Goal: Information Seeking & Learning: Learn about a topic

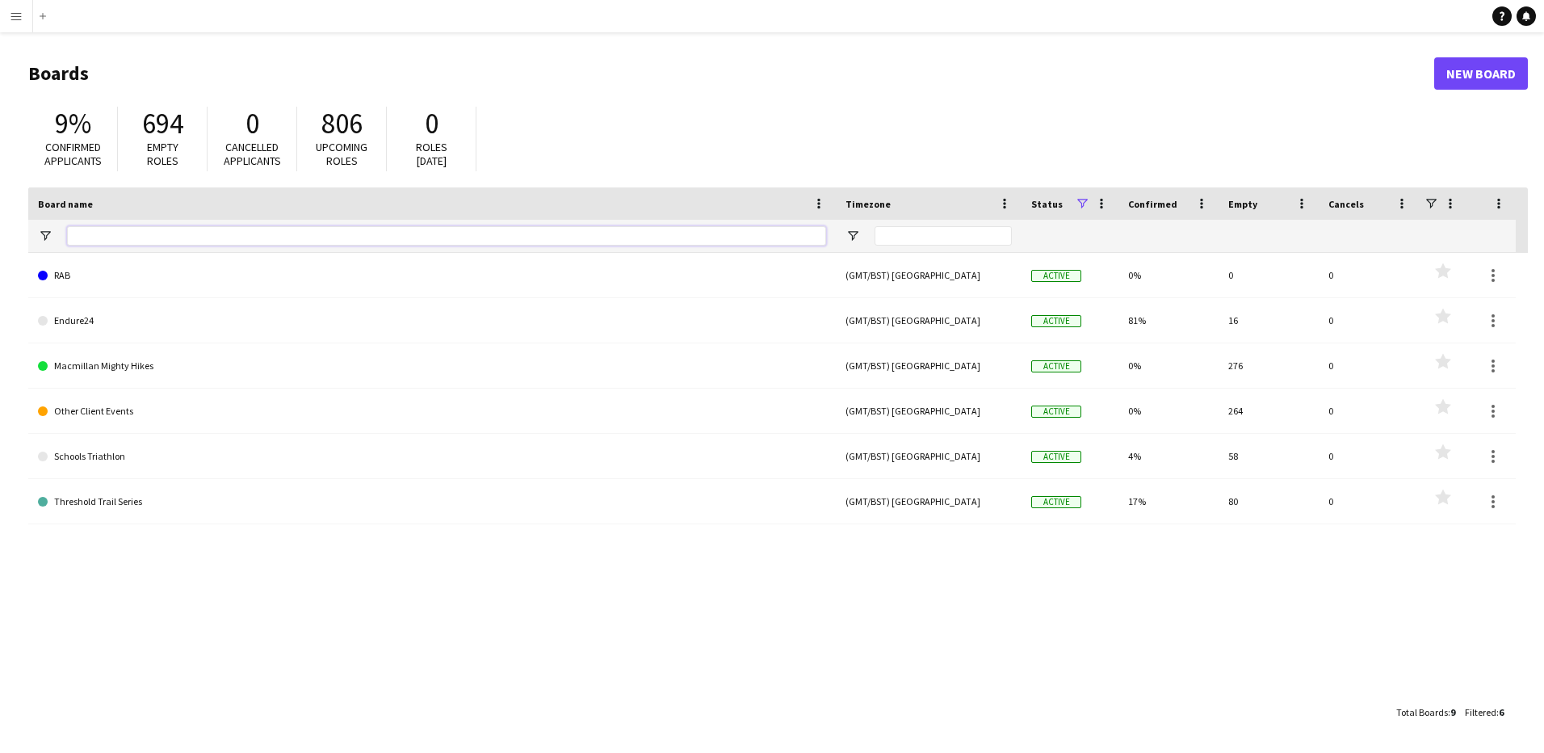
click at [309, 229] on input "Board name Filter Input" at bounding box center [446, 235] width 759 height 19
click at [8, 14] on button "Menu" at bounding box center [16, 16] width 32 height 32
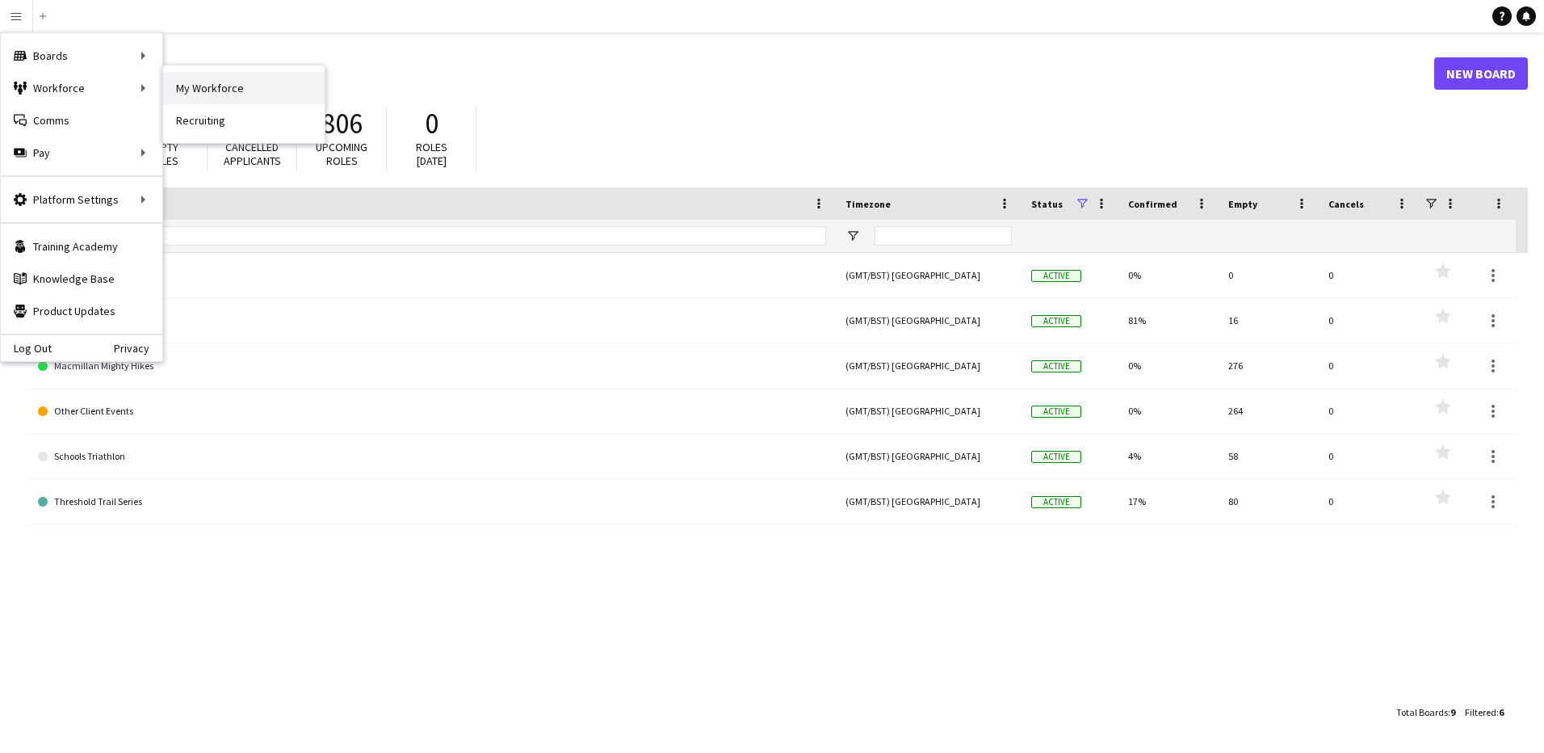
click at [191, 86] on link "My Workforce" at bounding box center [244, 88] width 162 height 32
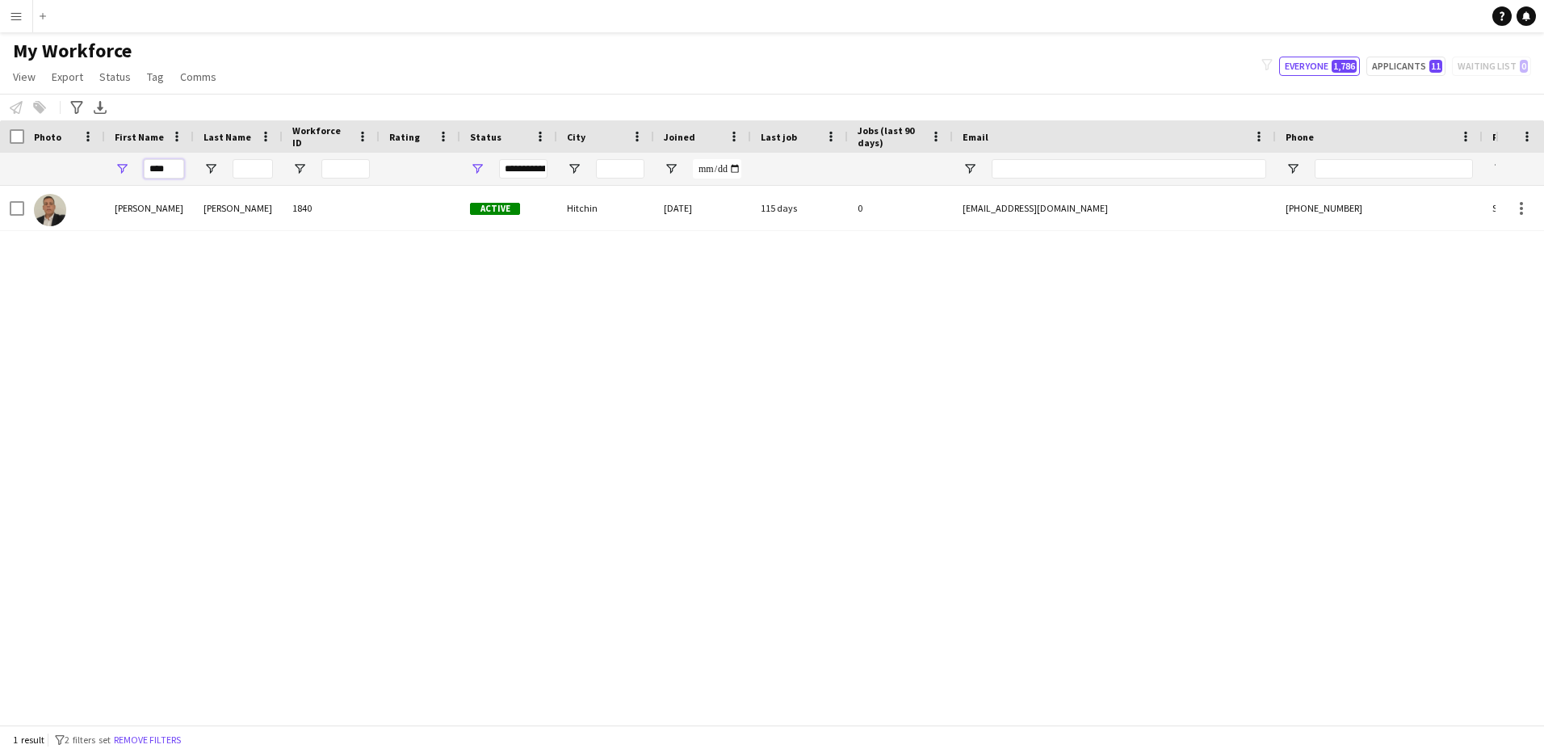
drag, startPoint x: 182, startPoint y: 164, endPoint x: 152, endPoint y: 171, distance: 30.8
click at [152, 171] on input "****" at bounding box center [164, 168] width 40 height 19
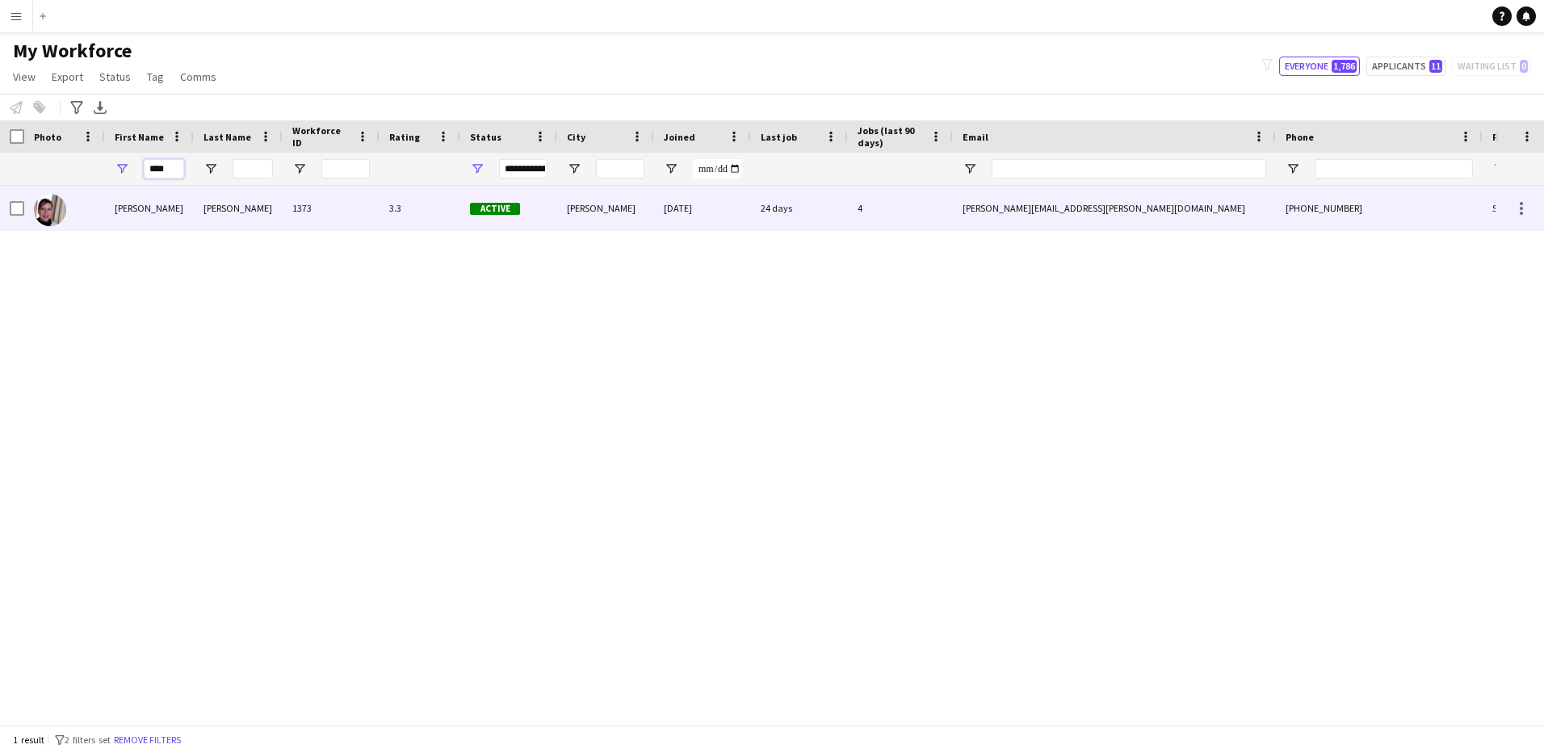
type input "****"
click at [177, 208] on div "[PERSON_NAME]" at bounding box center [149, 208] width 89 height 44
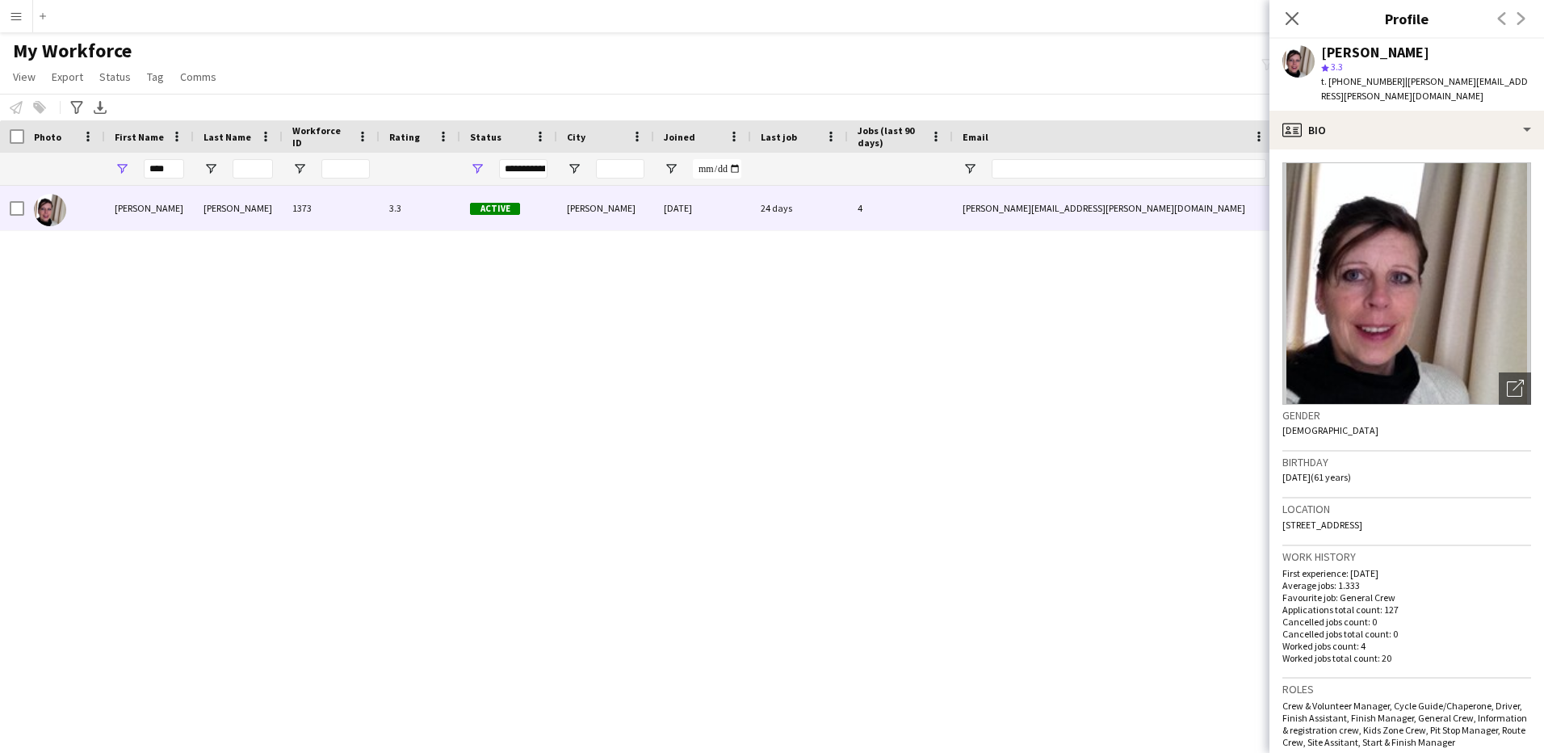
click at [965, 376] on div "[PERSON_NAME] 1373 3.3 Active [PERSON_NAME] [DATE] 24 days 4 [PERSON_NAME][EMAI…" at bounding box center [748, 449] width 1496 height 527
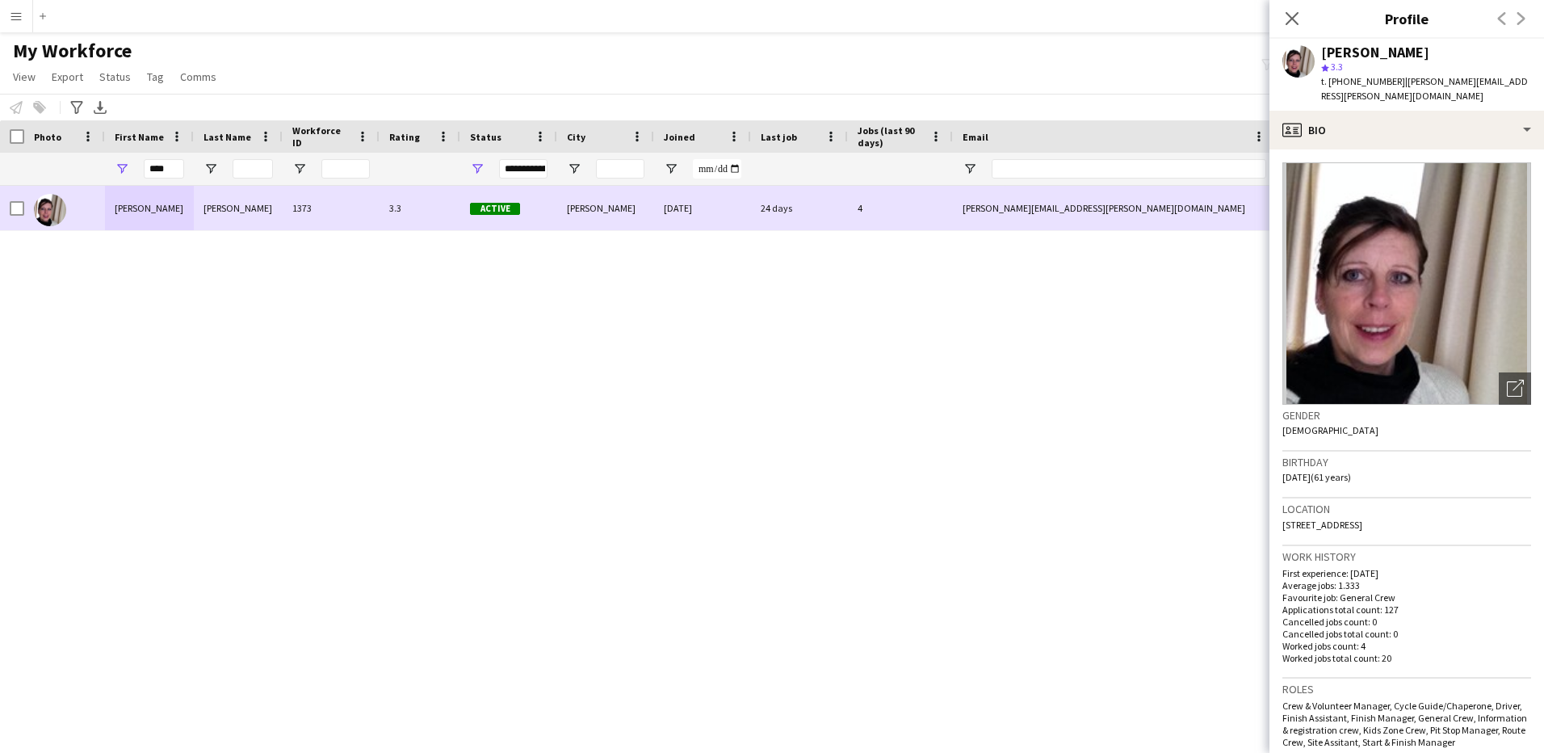
click at [795, 203] on div "24 days" at bounding box center [799, 208] width 97 height 44
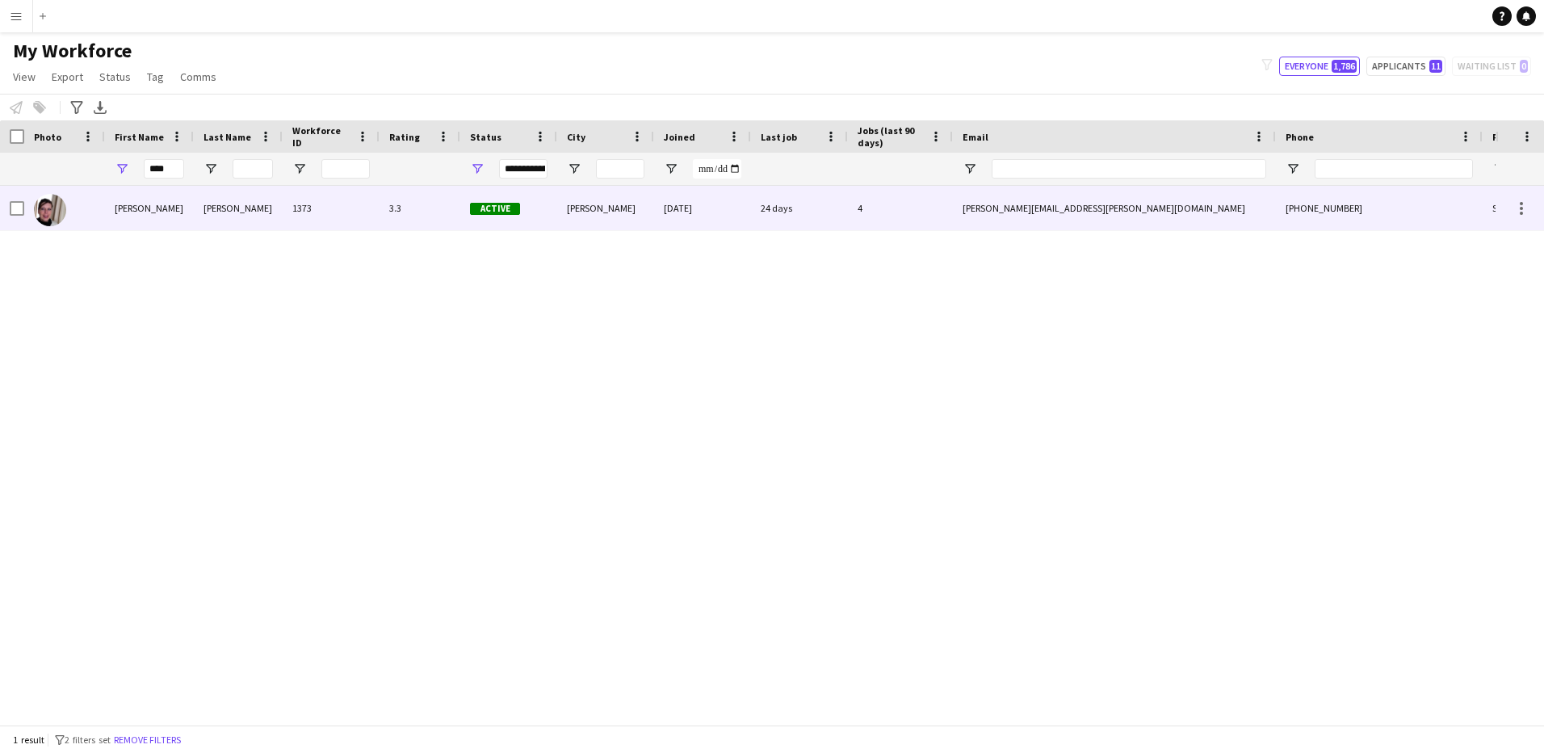
click at [788, 204] on div "24 days" at bounding box center [799, 208] width 97 height 44
click at [855, 211] on div "4" at bounding box center [900, 208] width 105 height 44
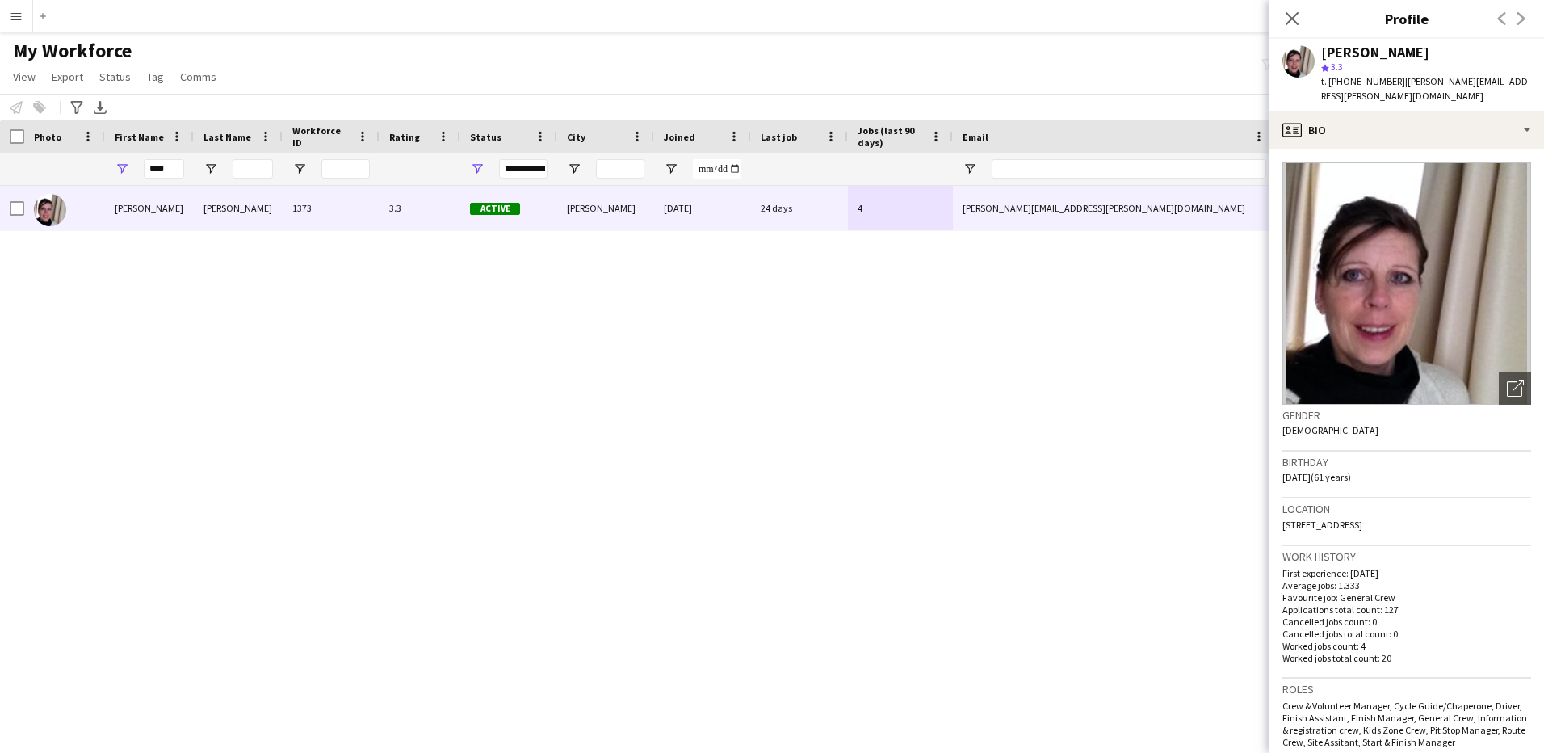
click at [875, 136] on span "Jobs (last 90 days)" at bounding box center [891, 136] width 66 height 24
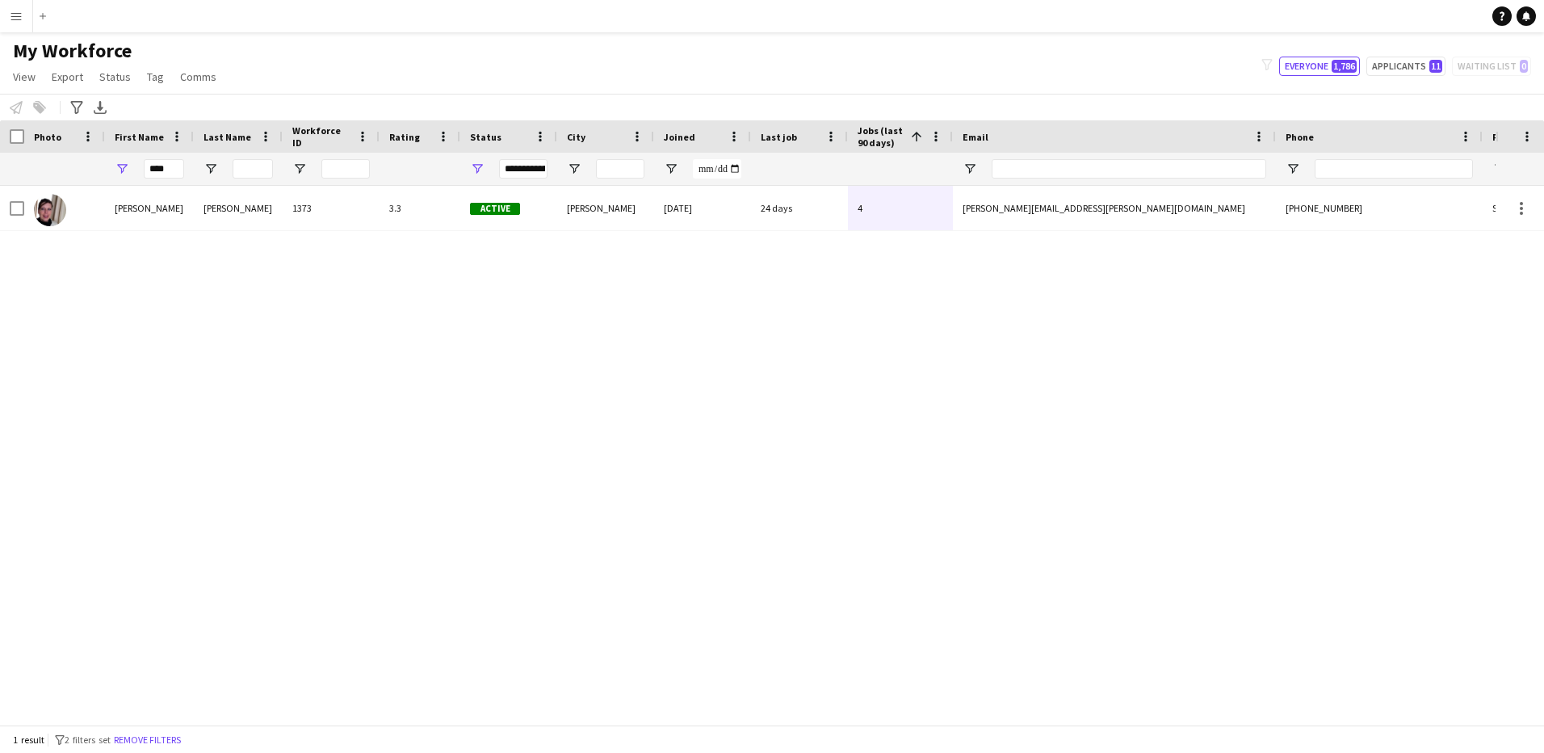
click at [875, 137] on span "Jobs (last 90 days)" at bounding box center [881, 136] width 47 height 24
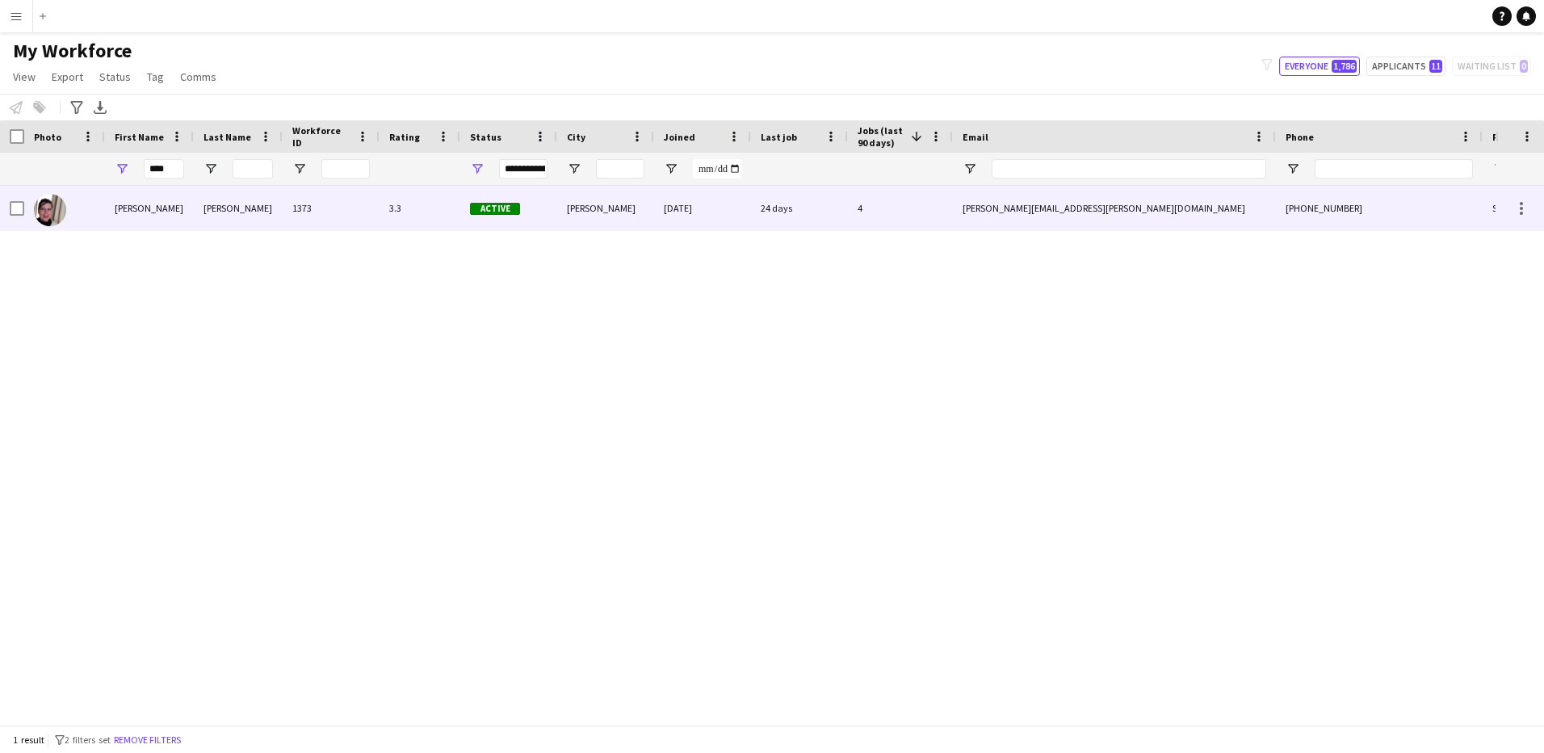
click at [859, 206] on div "4" at bounding box center [900, 208] width 105 height 44
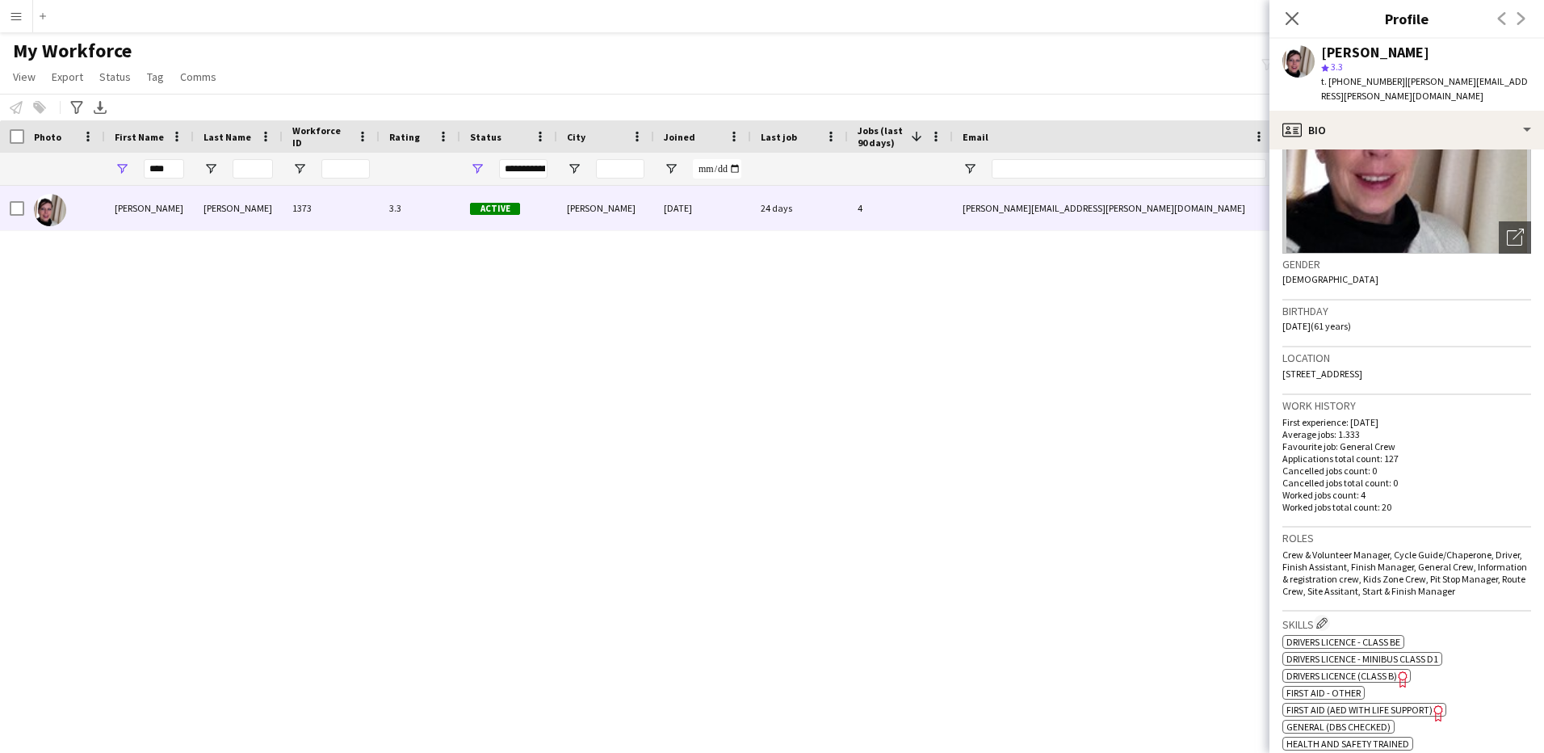
scroll to position [90, 0]
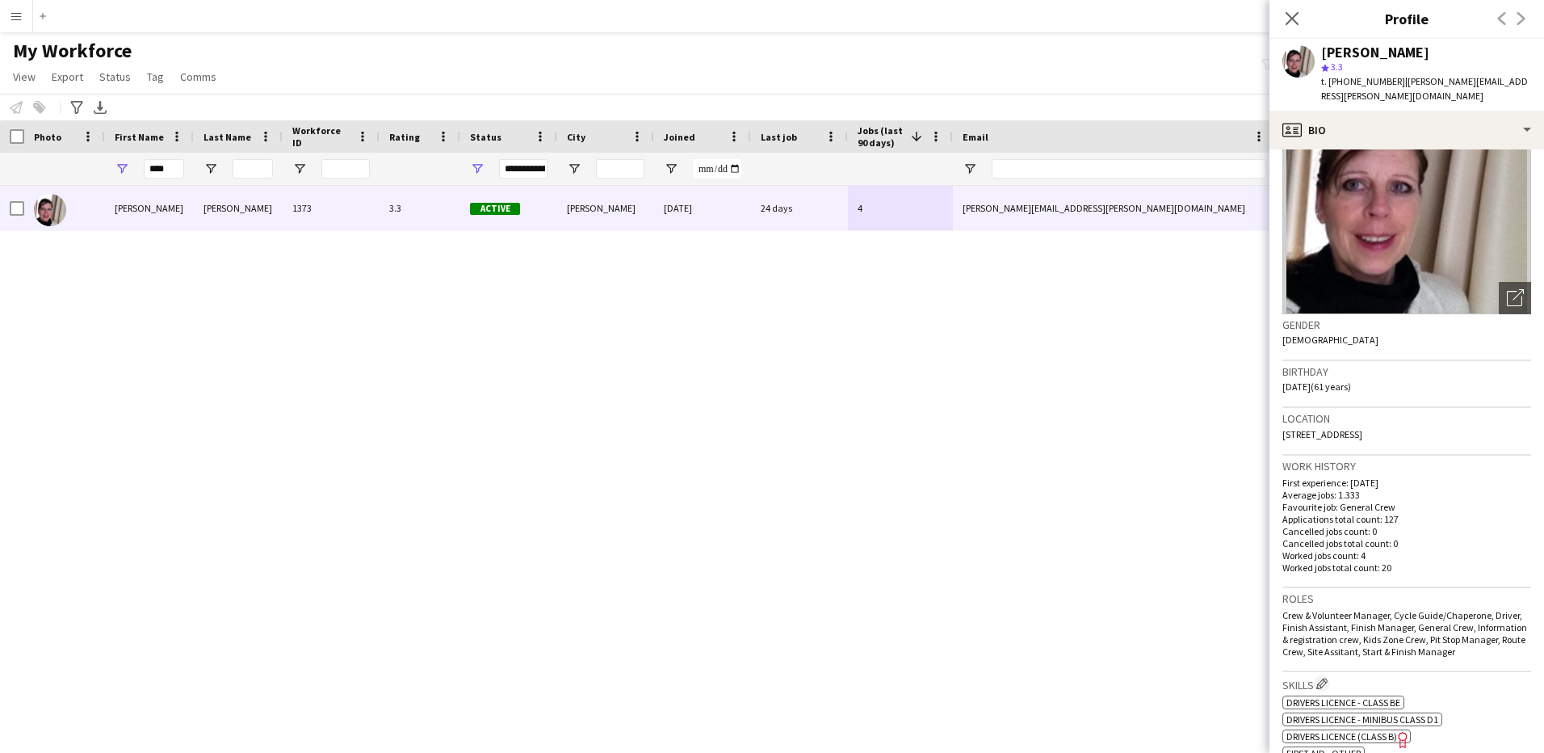
click at [1368, 501] on p "Favourite job: General Crew" at bounding box center [1407, 507] width 249 height 12
drag, startPoint x: 1371, startPoint y: 509, endPoint x: 1399, endPoint y: 509, distance: 28.3
click at [1399, 513] on p "Applications total count: 127" at bounding box center [1407, 519] width 249 height 12
drag, startPoint x: 1399, startPoint y: 509, endPoint x: 1407, endPoint y: 522, distance: 15.2
click at [1407, 522] on div "First experience: [DATE] Average jobs: 1.333 Favourite job: General Crew Applic…" at bounding box center [1407, 525] width 249 height 97
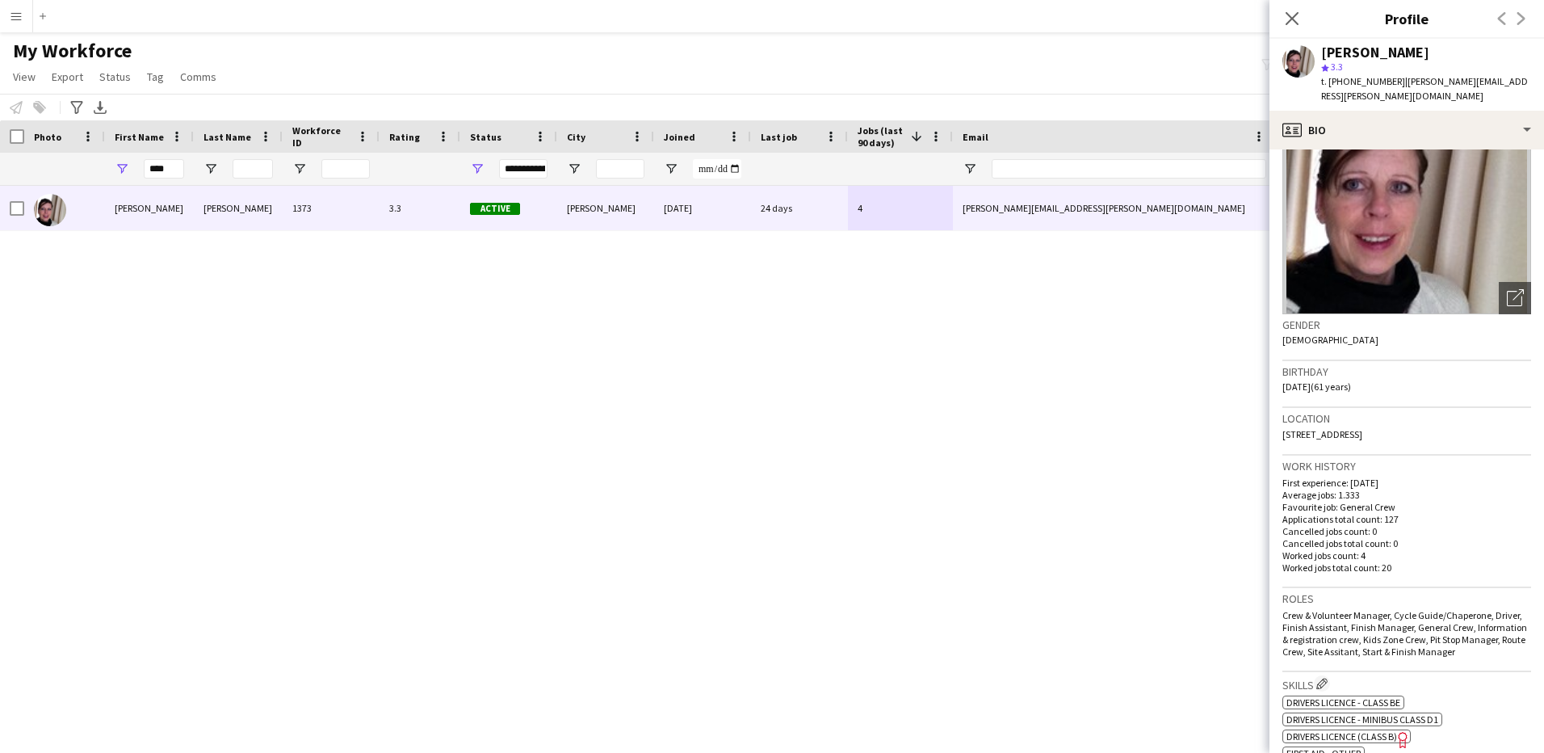
drag, startPoint x: 1407, startPoint y: 522, endPoint x: 1410, endPoint y: 547, distance: 25.2
click at [1410, 561] on p "Worked jobs total count: 20" at bounding box center [1407, 567] width 249 height 12
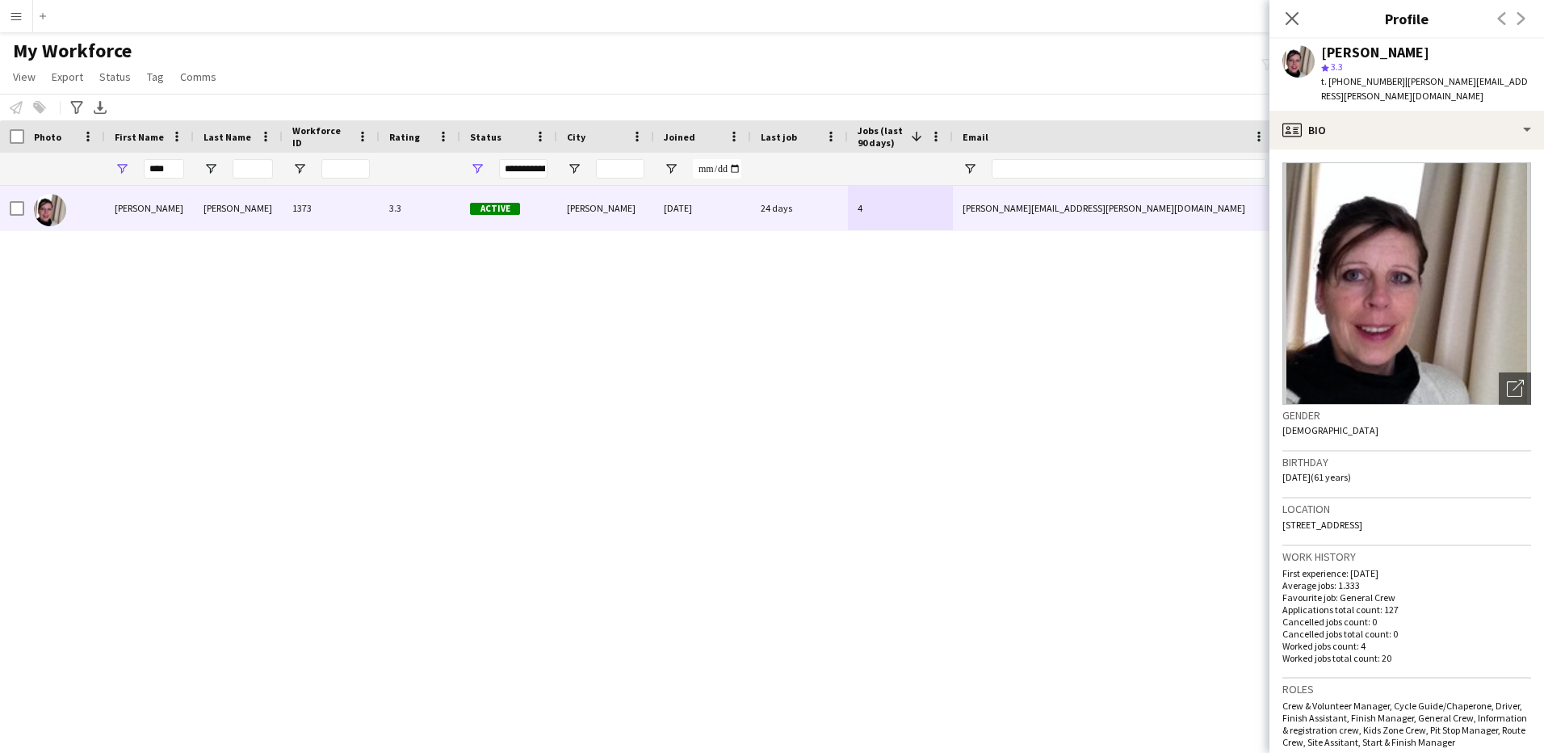
scroll to position [737, 0]
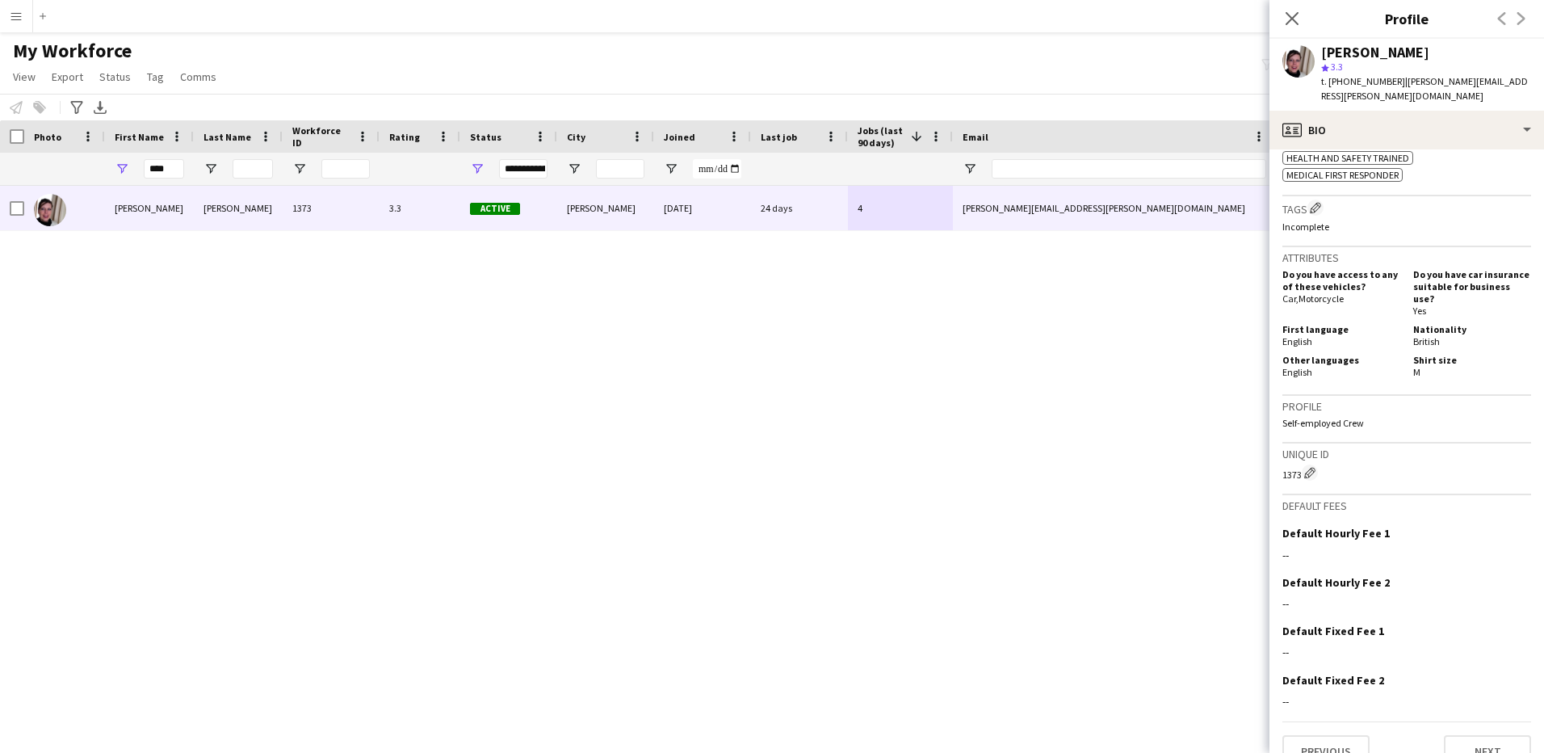
click at [1336, 51] on div "[PERSON_NAME]" at bounding box center [1375, 52] width 108 height 15
click at [1301, 69] on app-user-avatar at bounding box center [1299, 61] width 32 height 32
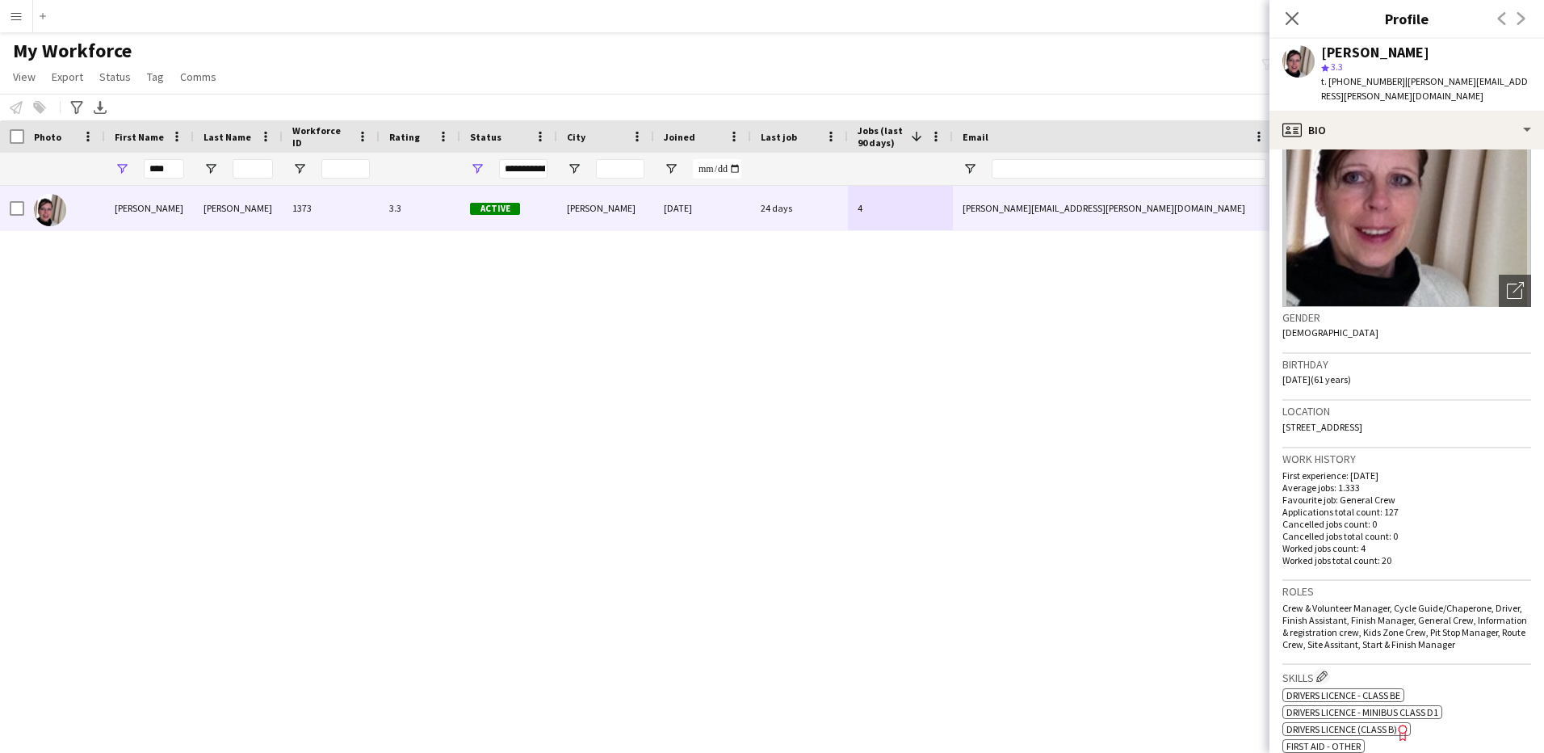
scroll to position [90, 0]
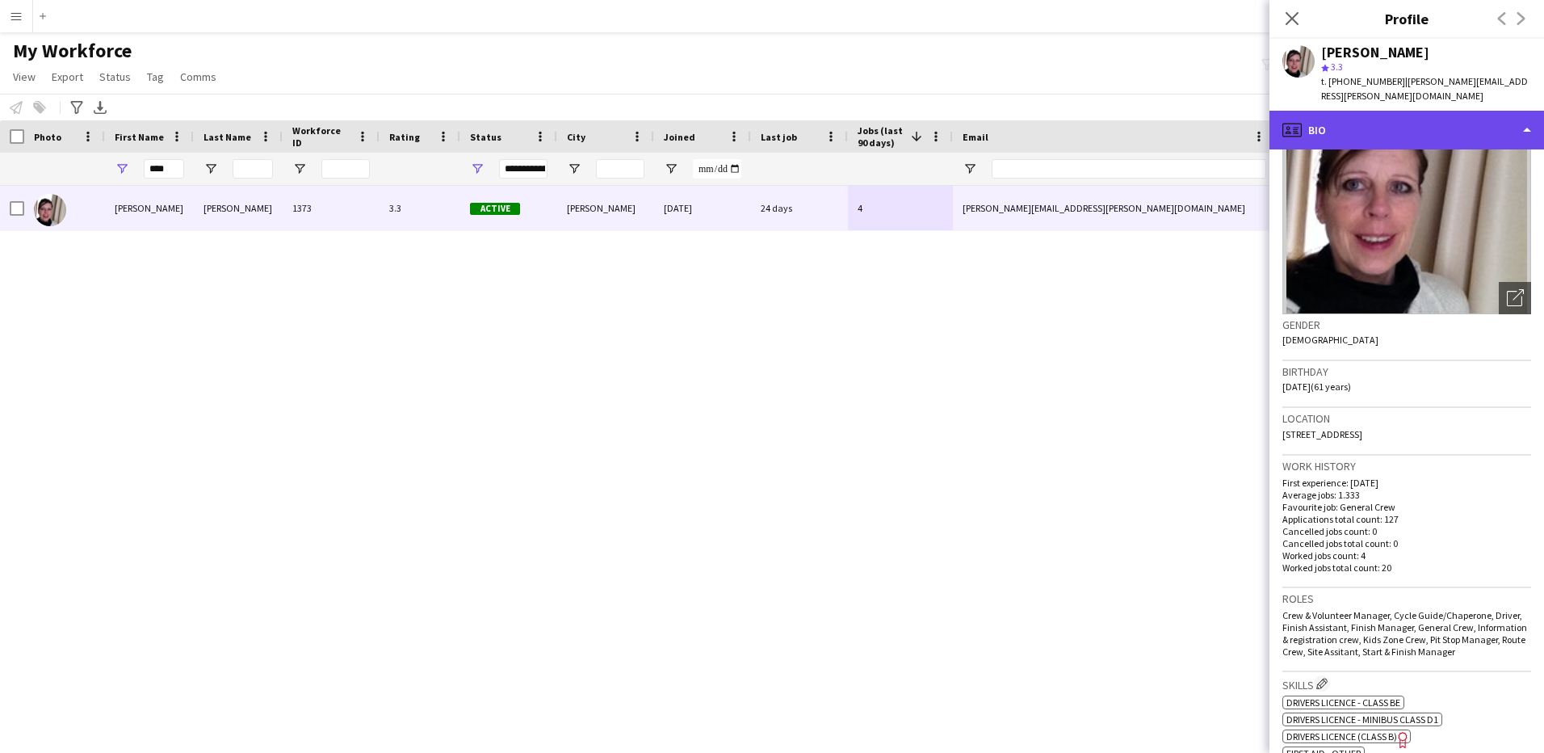
click at [1335, 114] on div "profile Bio" at bounding box center [1407, 130] width 275 height 39
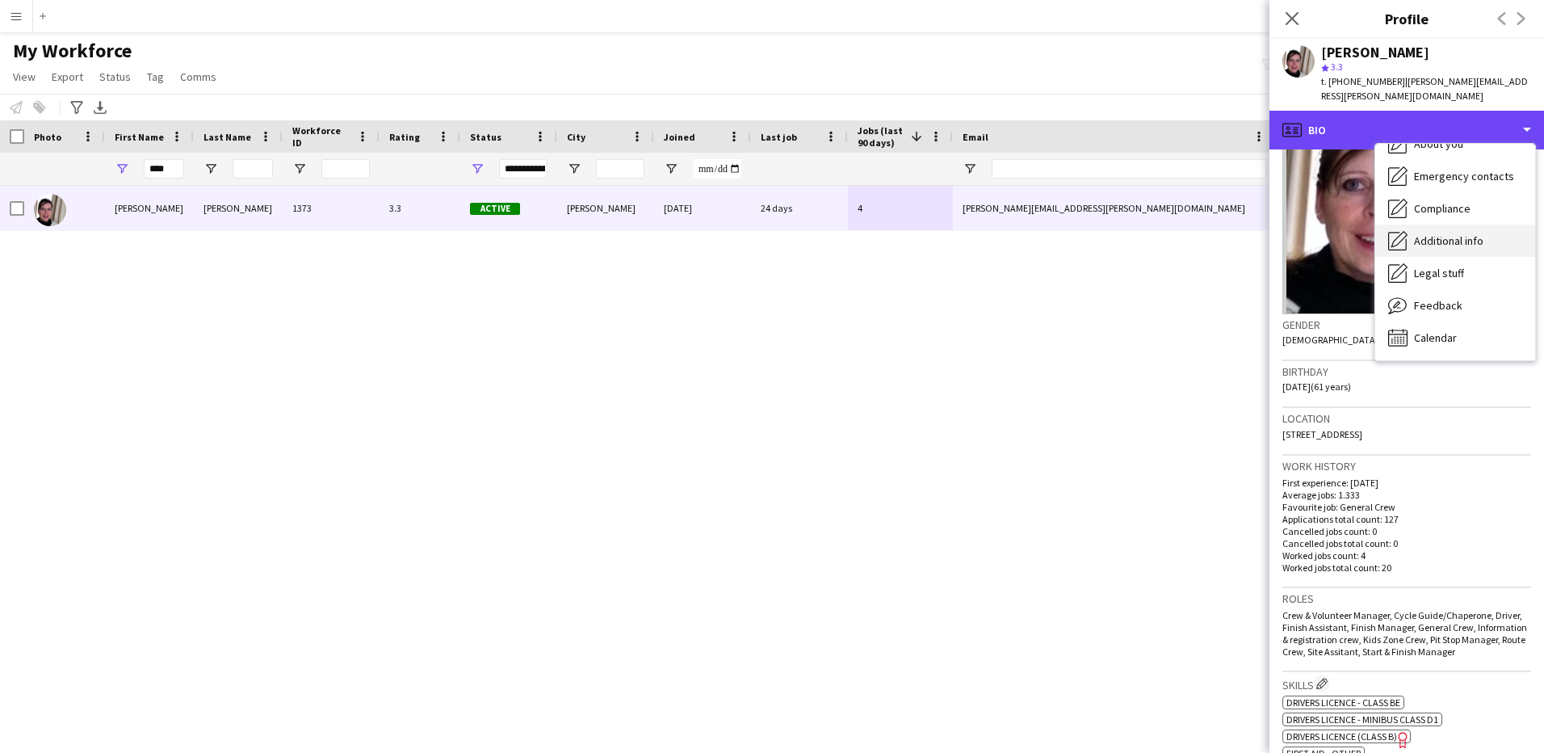
scroll to position [6, 0]
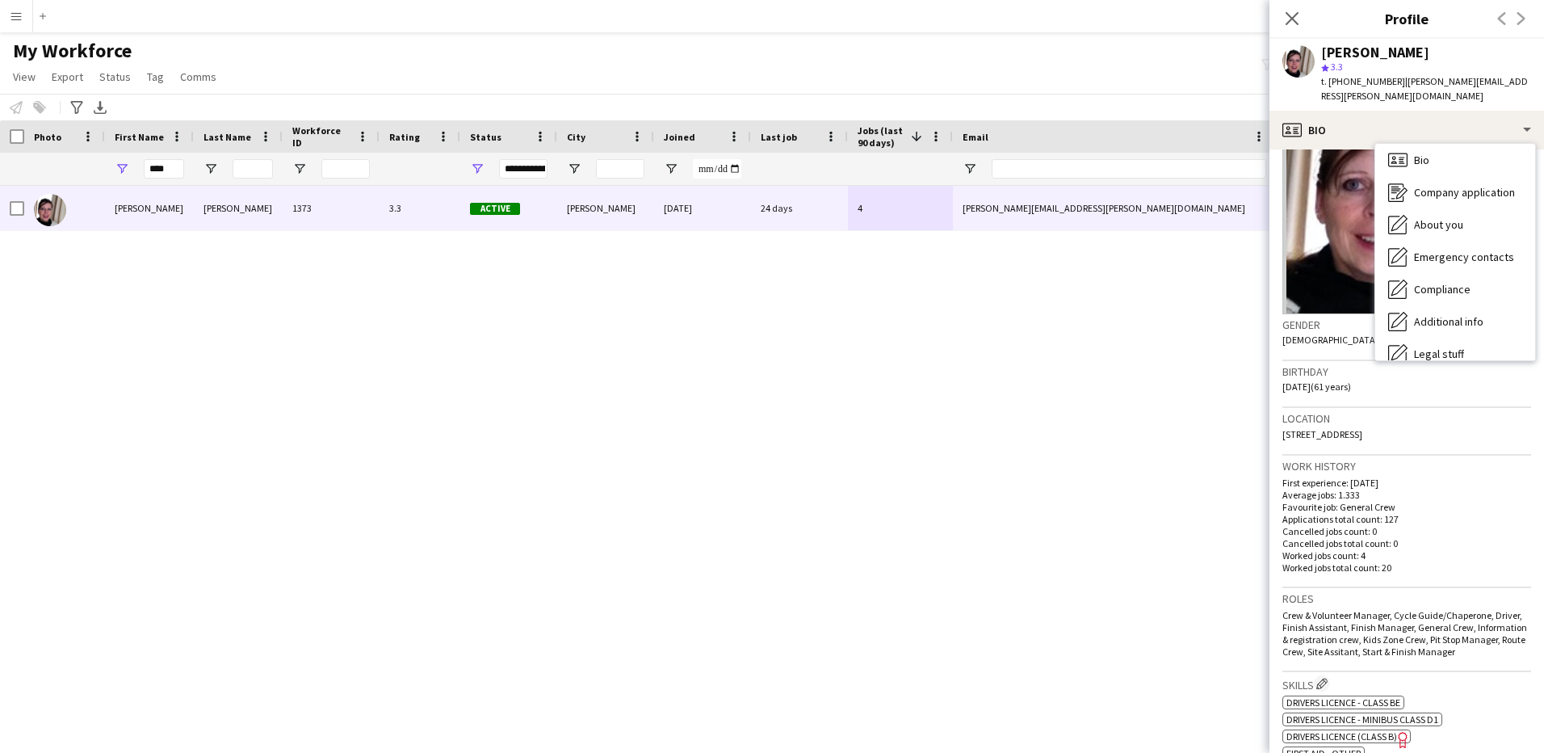
click at [1343, 411] on h3 "Location" at bounding box center [1407, 418] width 249 height 15
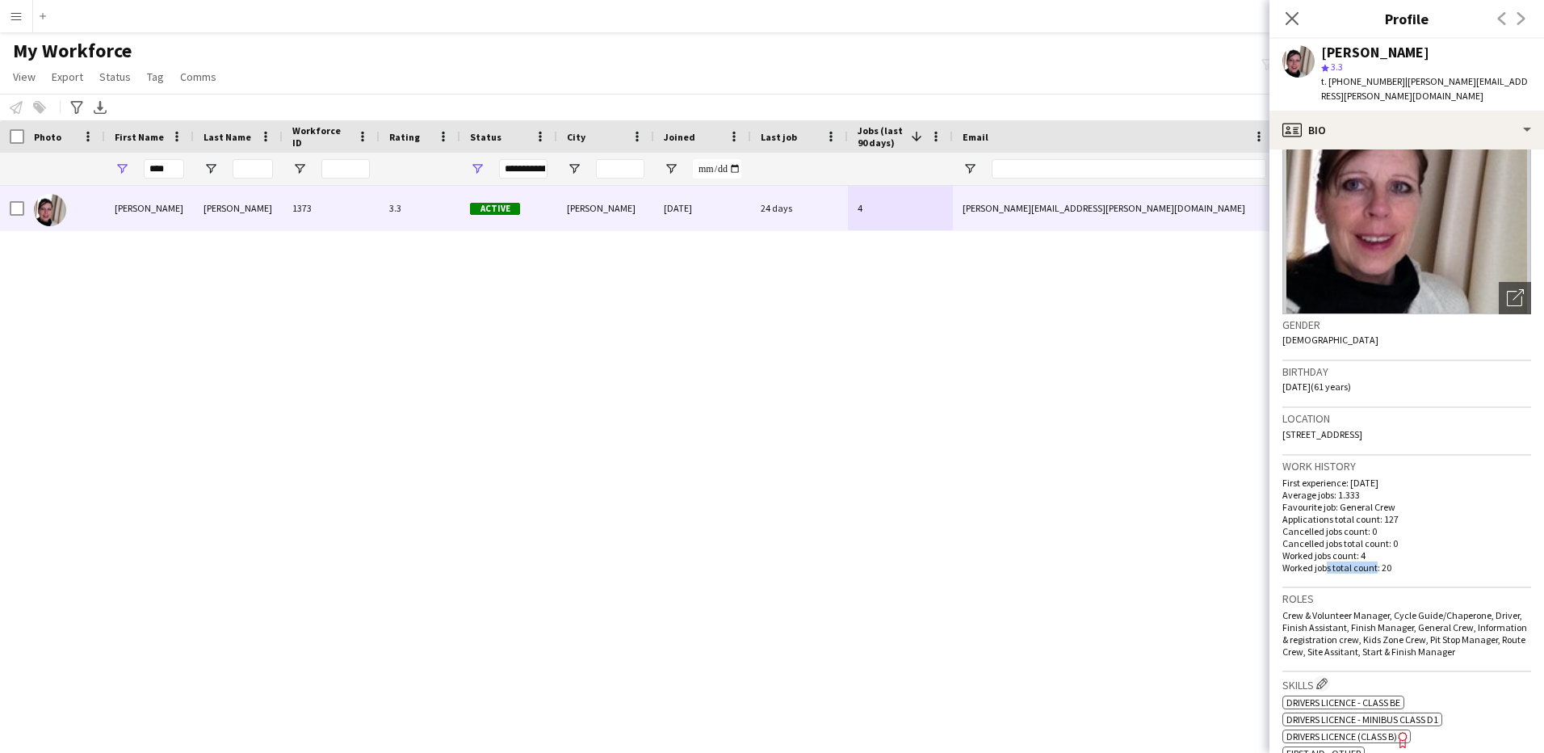
drag, startPoint x: 1323, startPoint y: 552, endPoint x: 1376, endPoint y: 556, distance: 53.4
click at [1376, 561] on p "Worked jobs total count: 20" at bounding box center [1407, 567] width 249 height 12
drag, startPoint x: 1376, startPoint y: 556, endPoint x: 1388, endPoint y: 555, distance: 11.3
click at [1388, 561] on p "Worked jobs total count: 20" at bounding box center [1407, 567] width 249 height 12
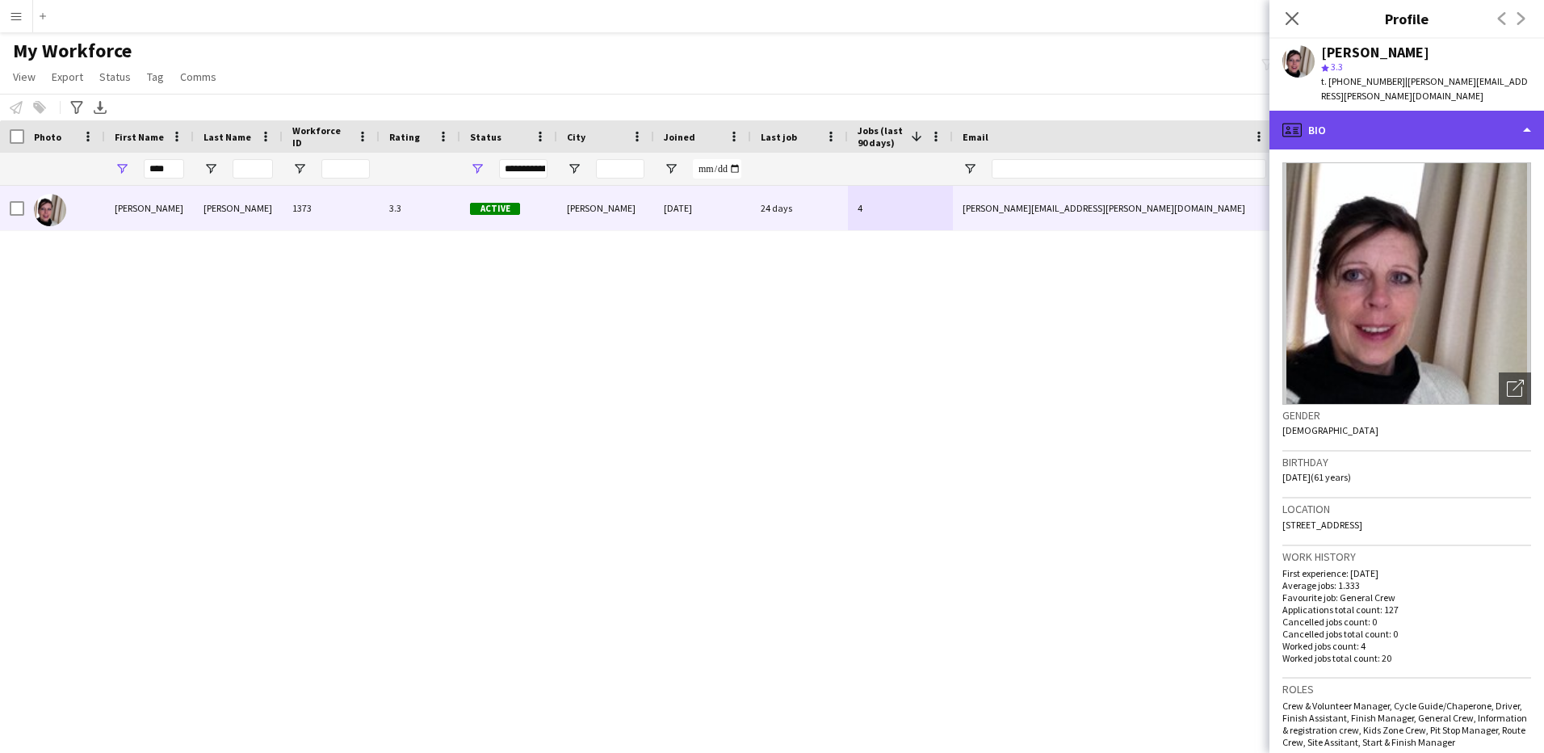
click at [1443, 114] on div "profile Bio" at bounding box center [1407, 130] width 275 height 39
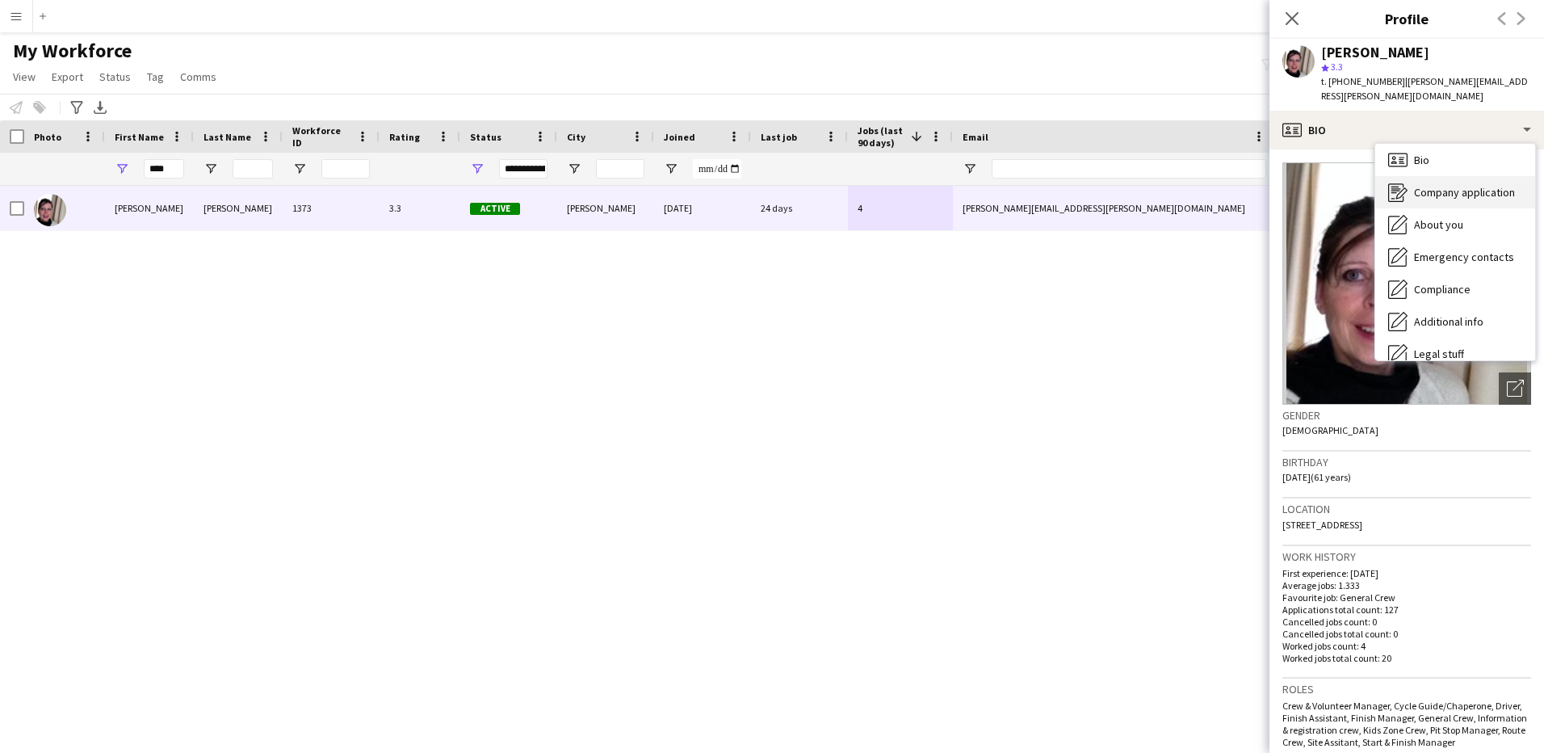
click at [1435, 185] on span "Company application" at bounding box center [1464, 192] width 101 height 15
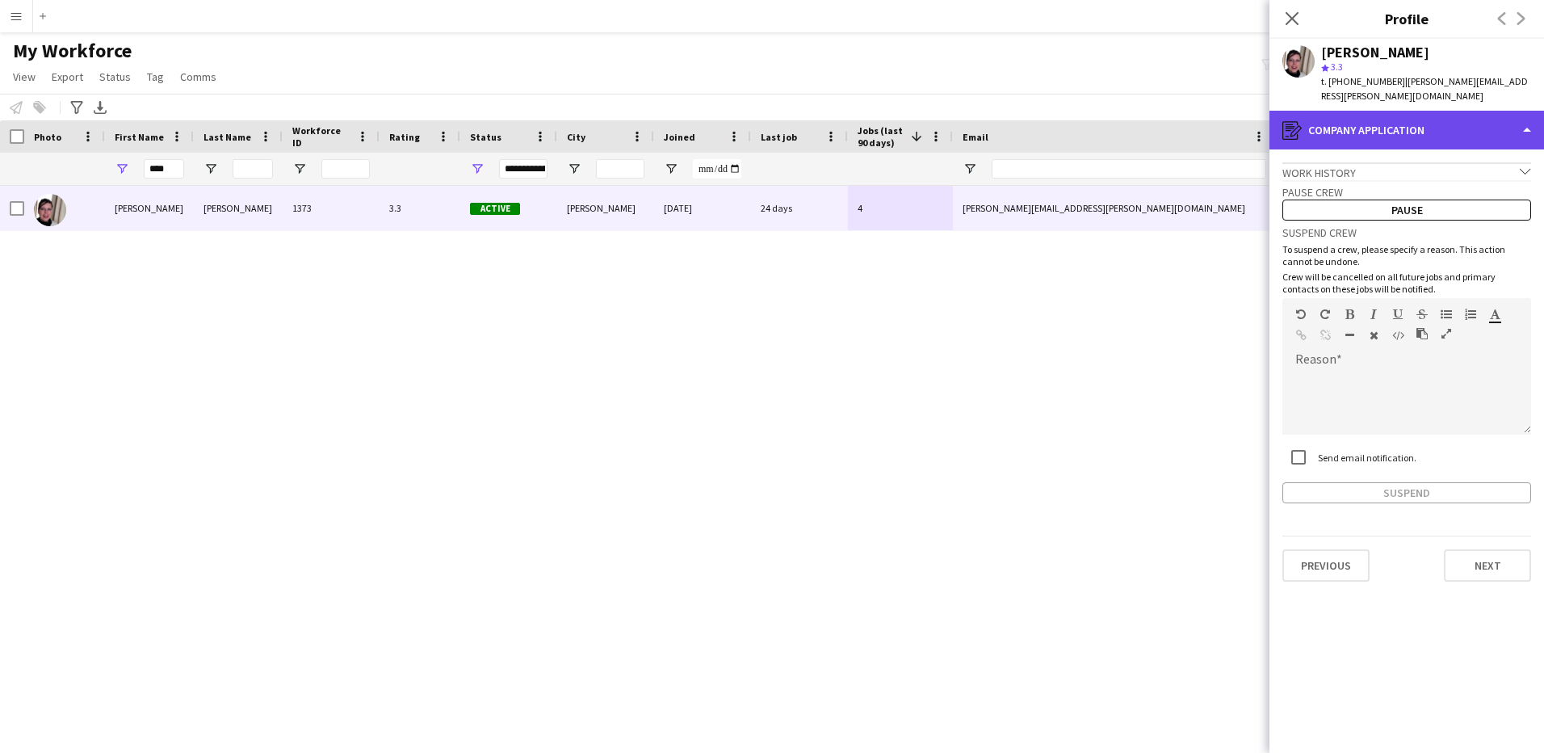
click at [1428, 111] on div "register Company application" at bounding box center [1407, 130] width 275 height 39
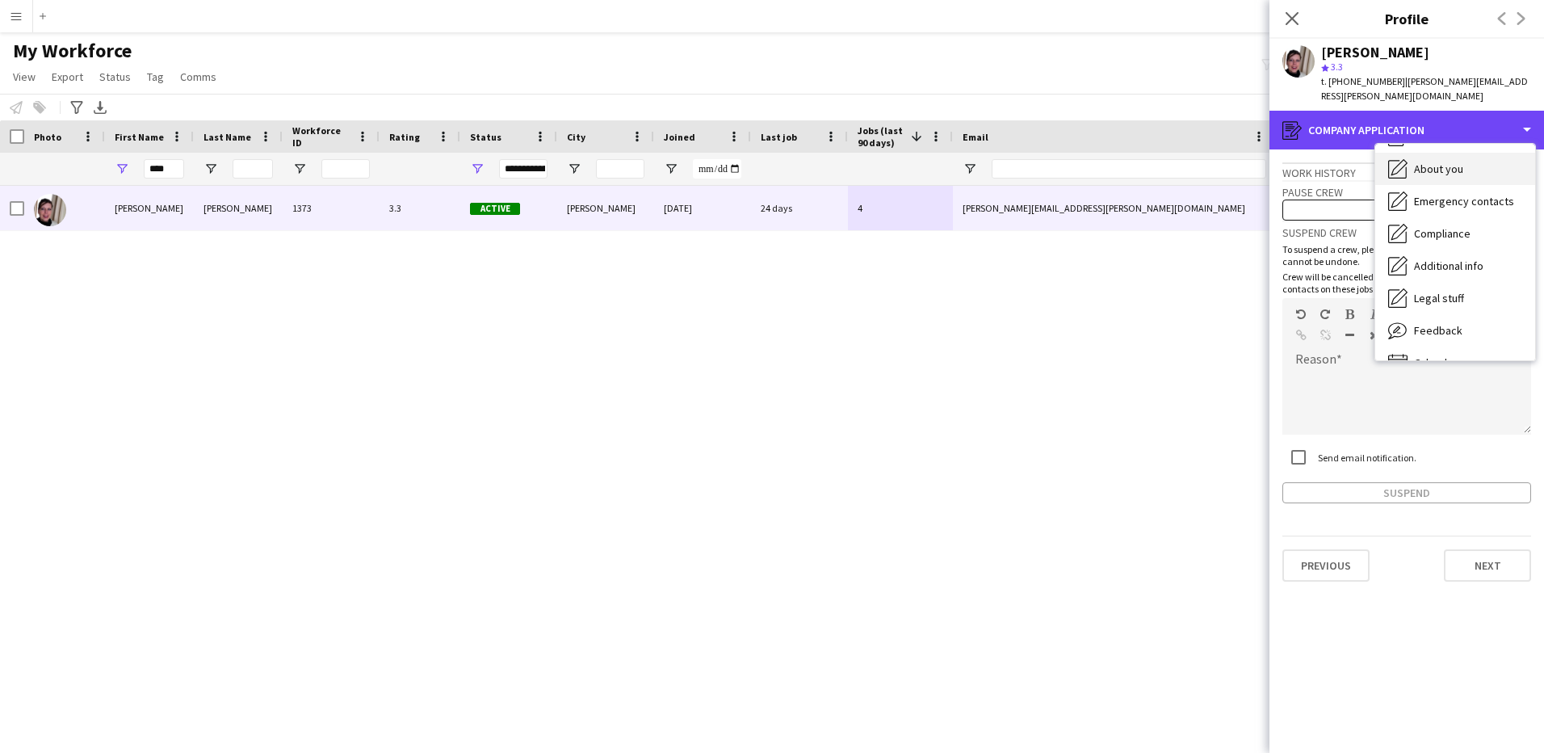
scroll to position [87, 0]
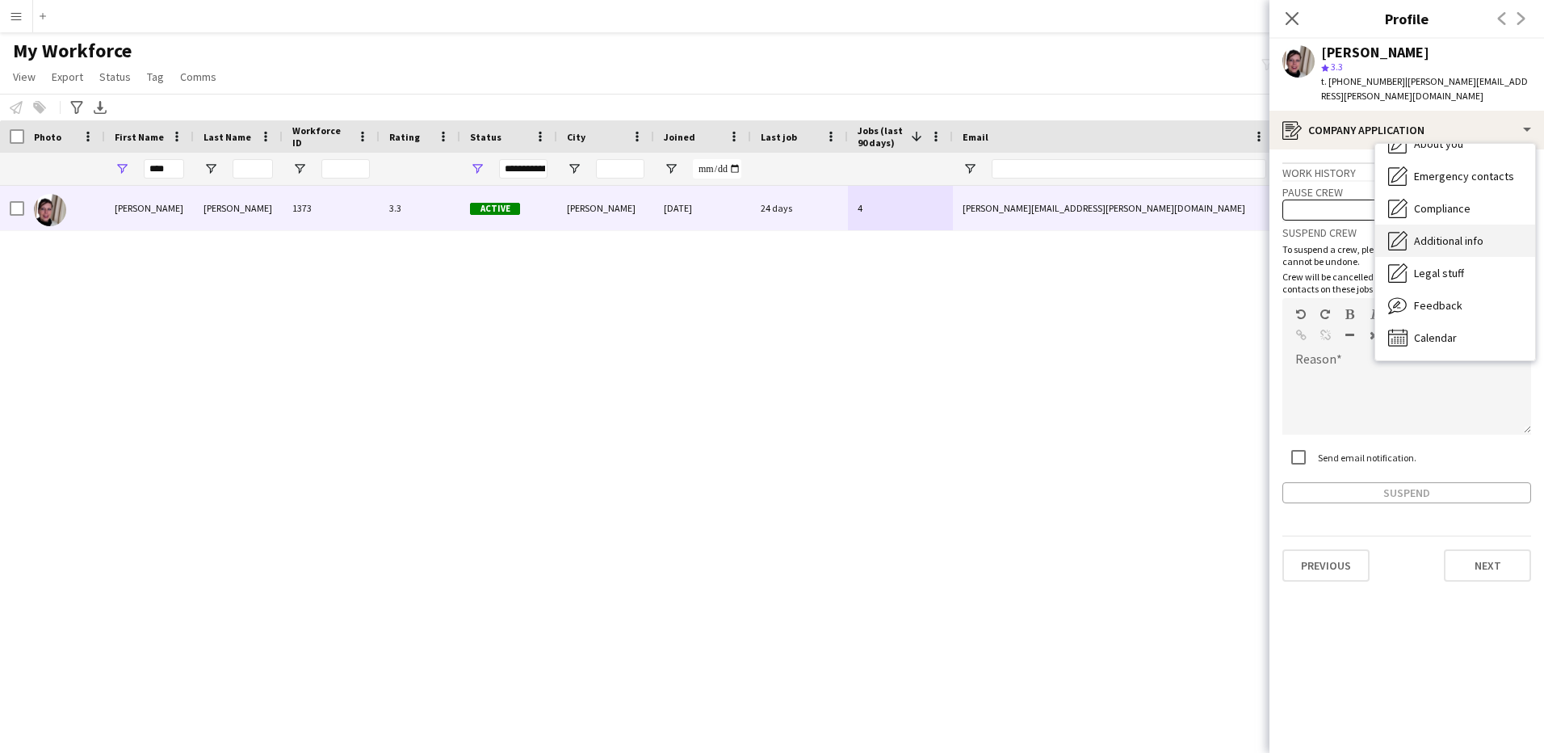
click at [1444, 233] on span "Additional info" at bounding box center [1448, 240] width 69 height 15
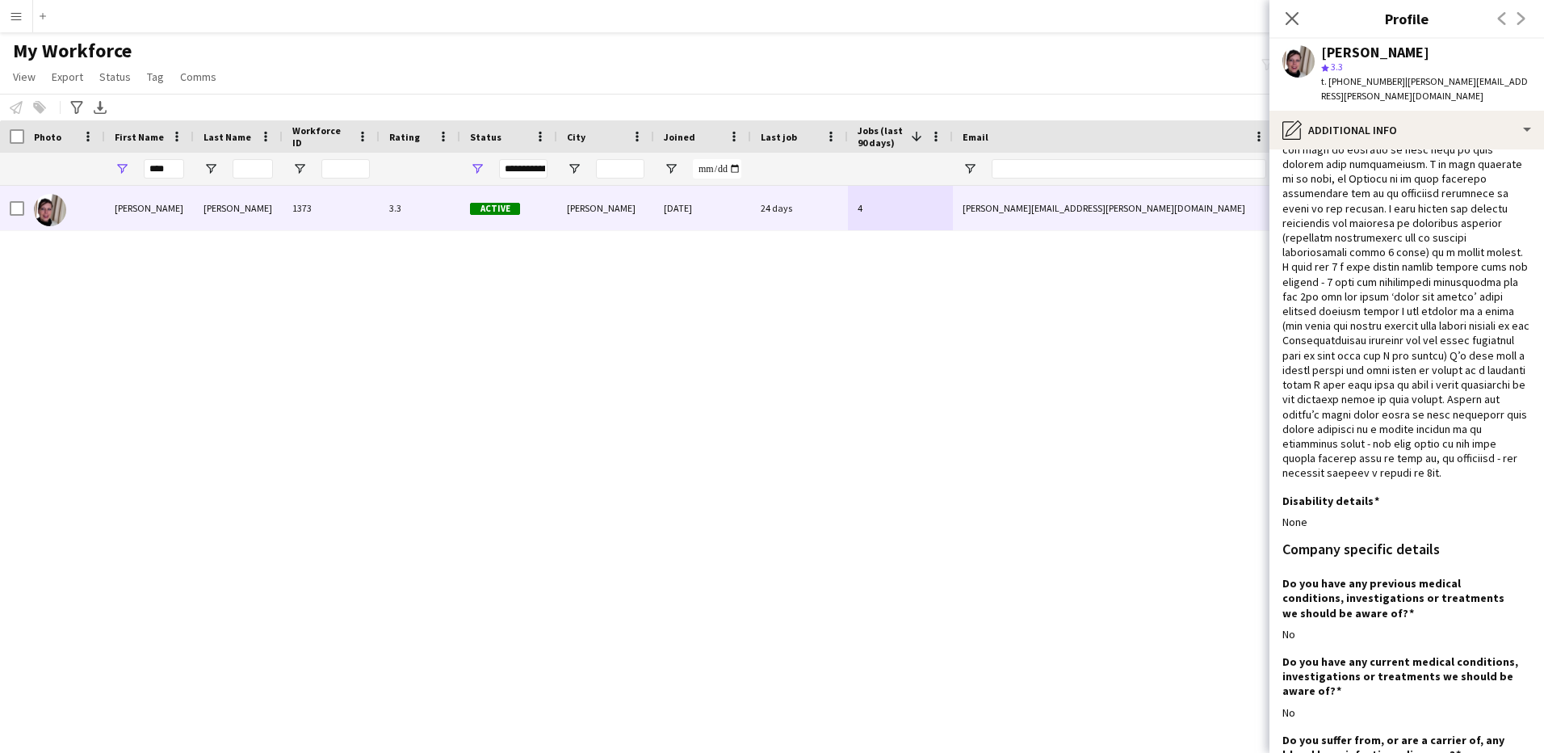
scroll to position [518, 0]
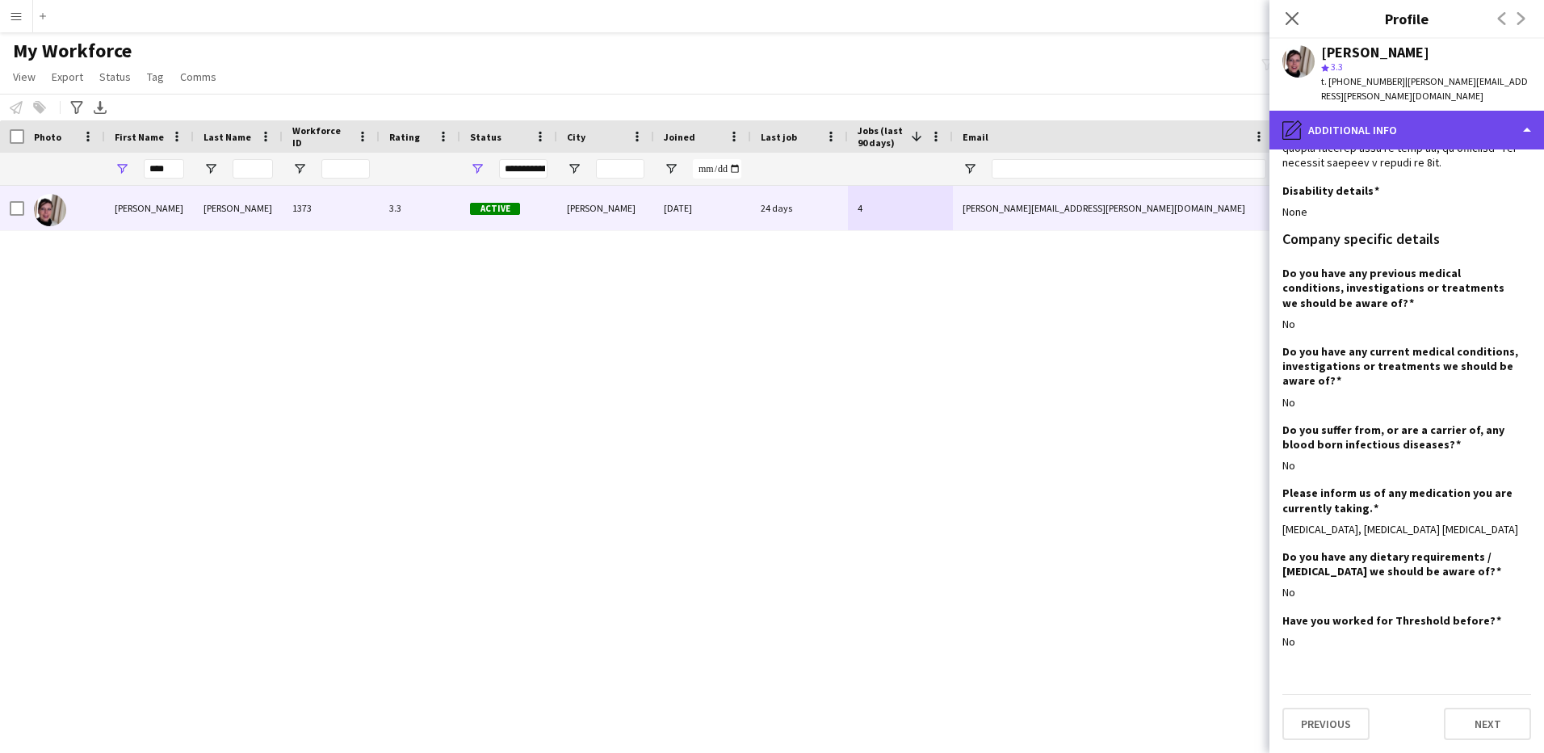
click at [1396, 122] on div "pencil4 Additional info" at bounding box center [1407, 130] width 275 height 39
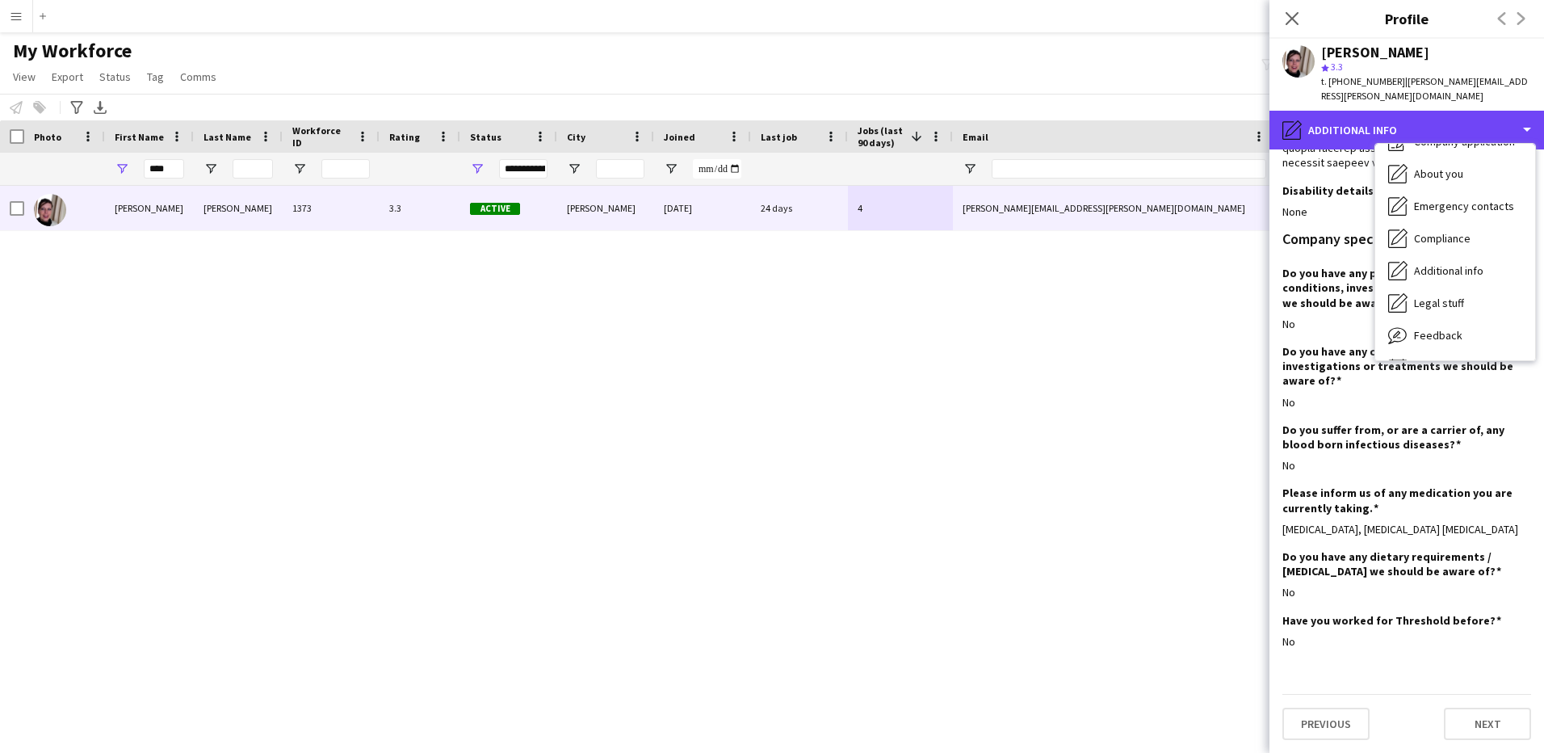
scroll to position [87, 0]
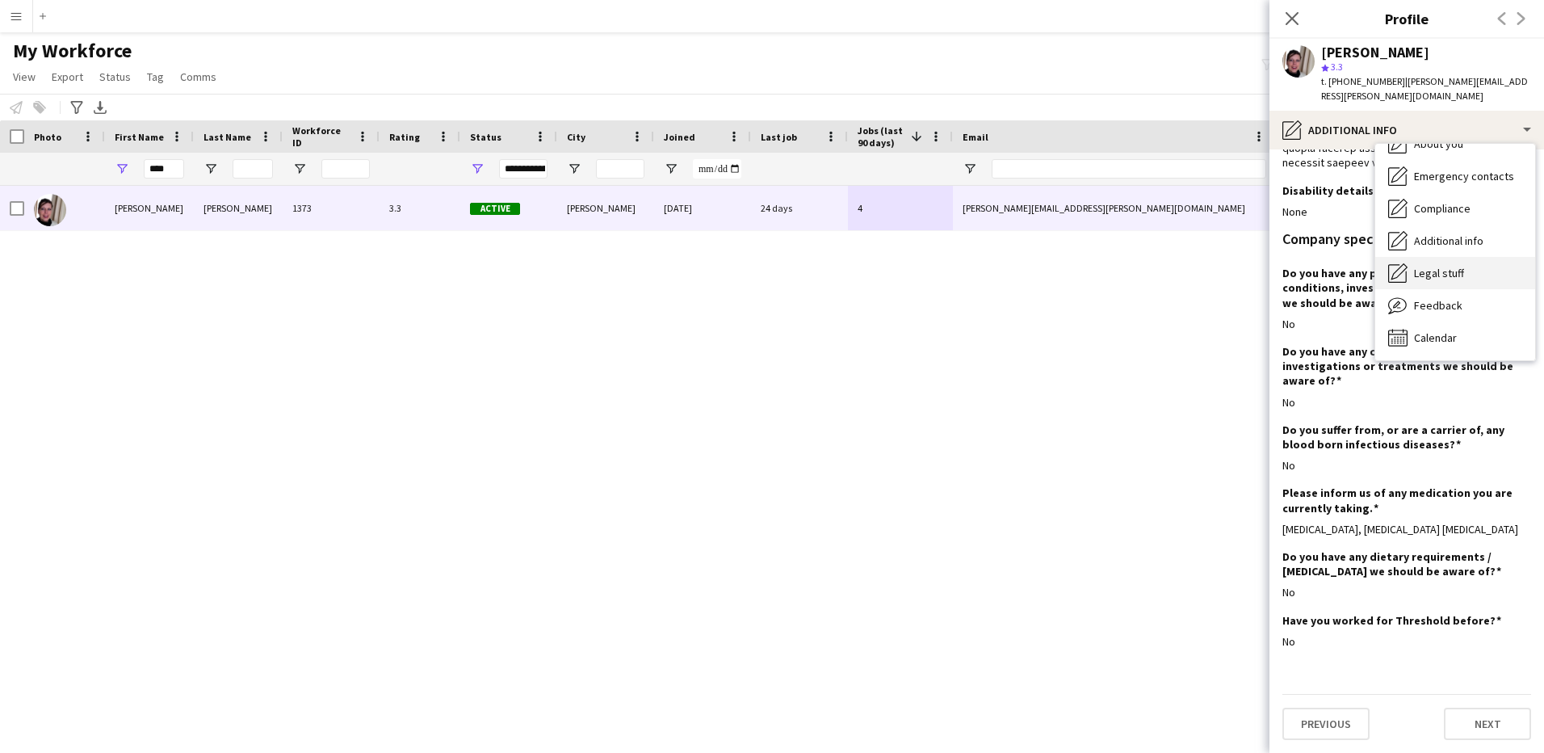
click at [1405, 263] on icon "Legal stuff" at bounding box center [1398, 272] width 19 height 19
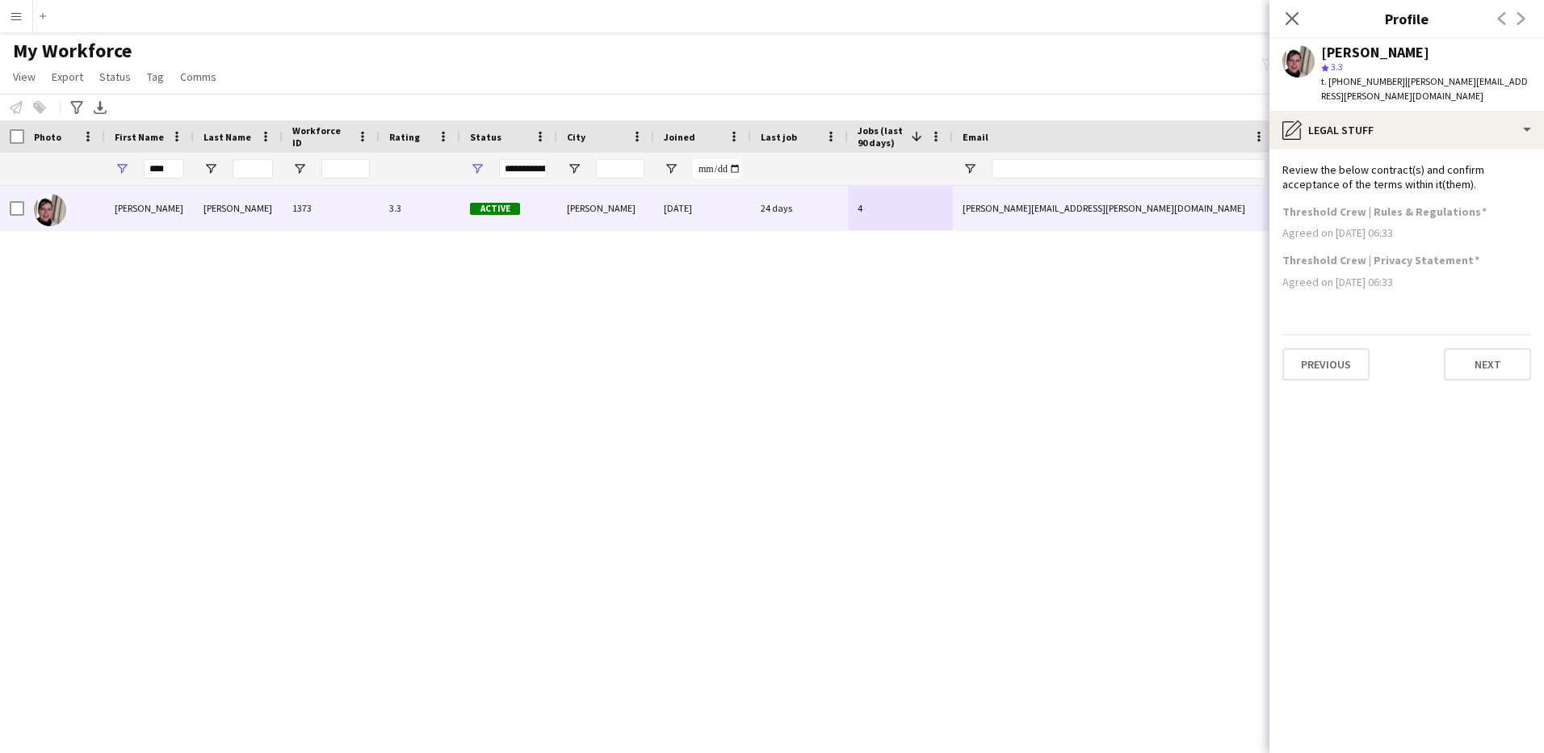
click at [1308, 12] on div "Close pop-in" at bounding box center [1292, 18] width 45 height 37
click at [1298, 16] on icon "Close pop-in" at bounding box center [1291, 18] width 15 height 15
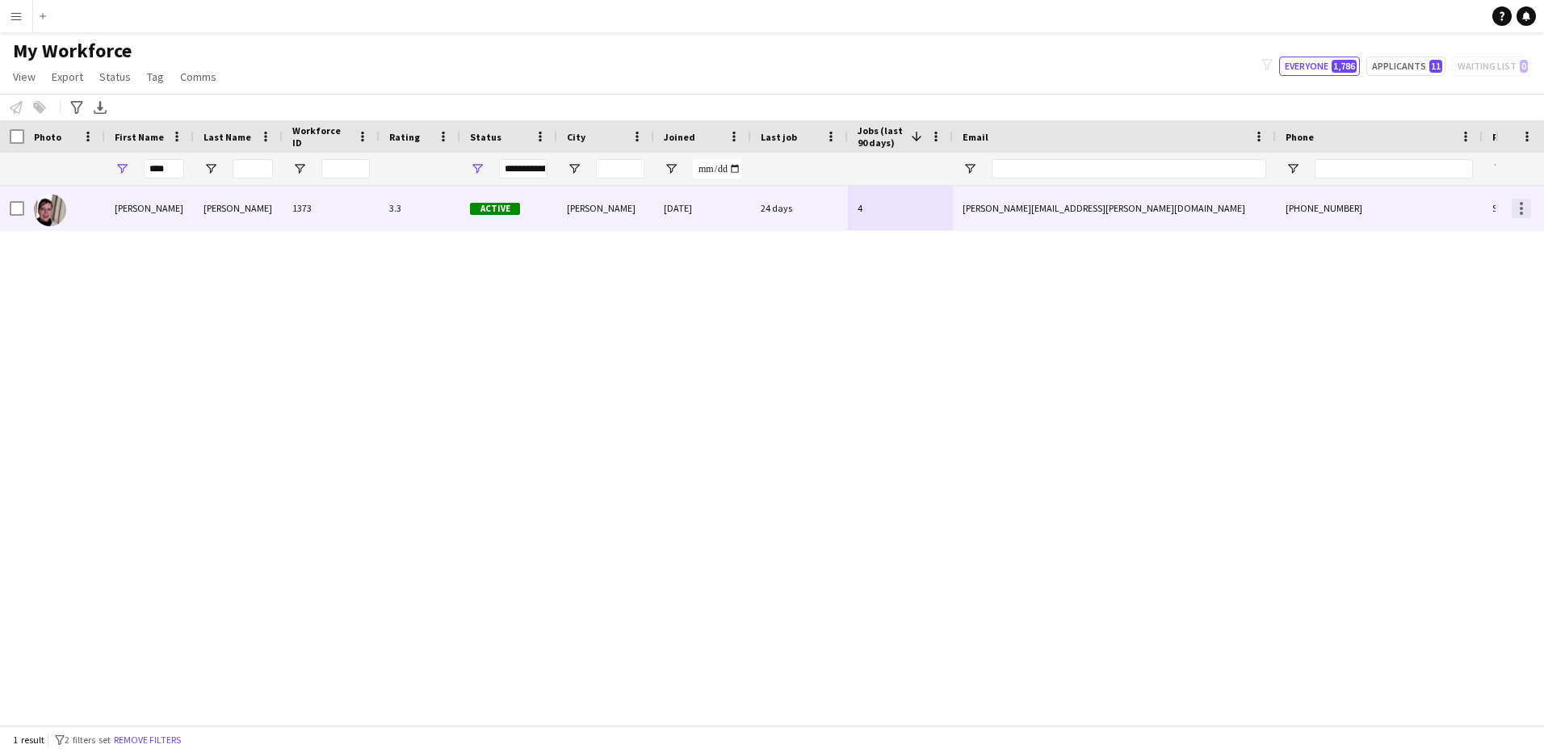
click at [1519, 204] on div at bounding box center [1521, 208] width 19 height 19
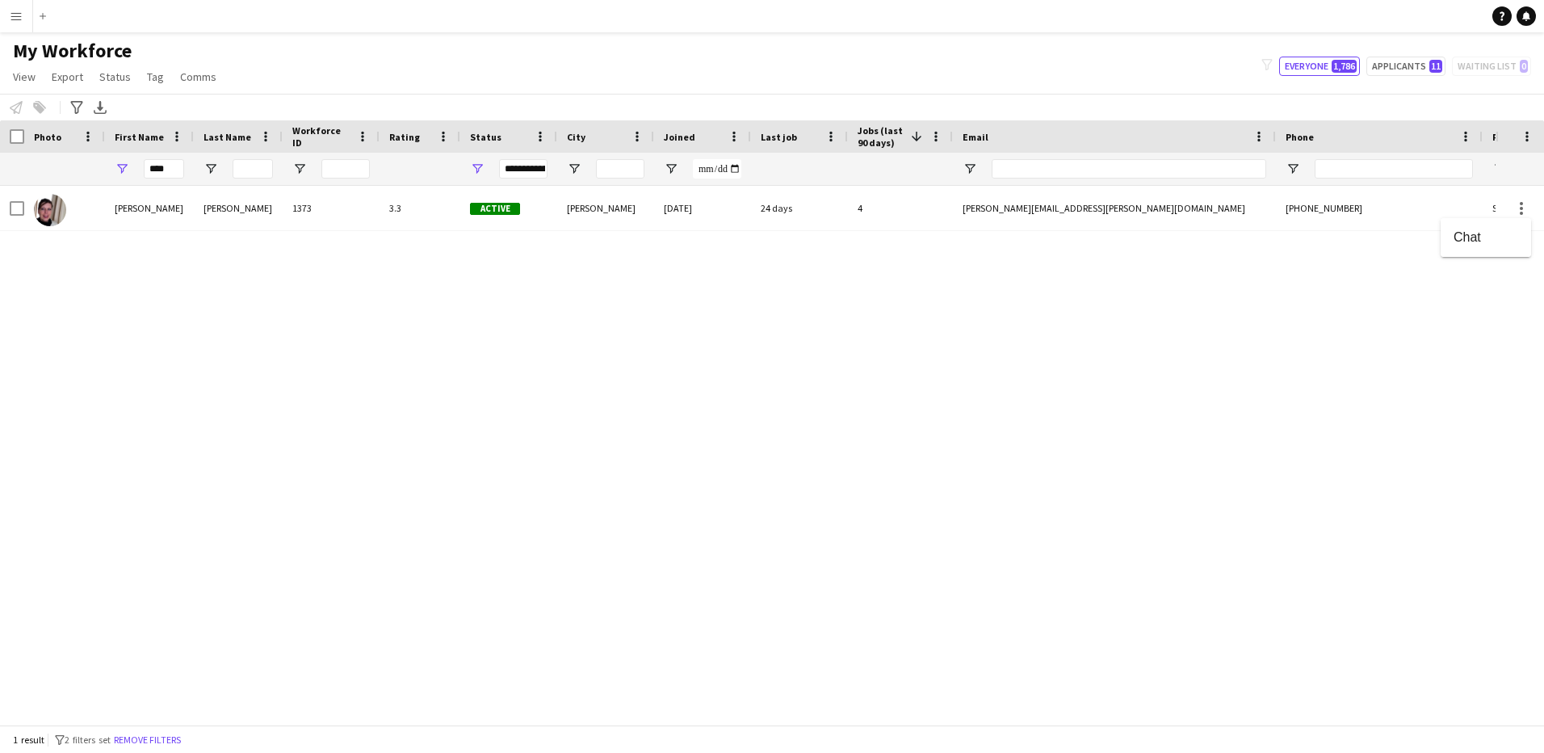
click at [1372, 300] on div at bounding box center [772, 376] width 1544 height 753
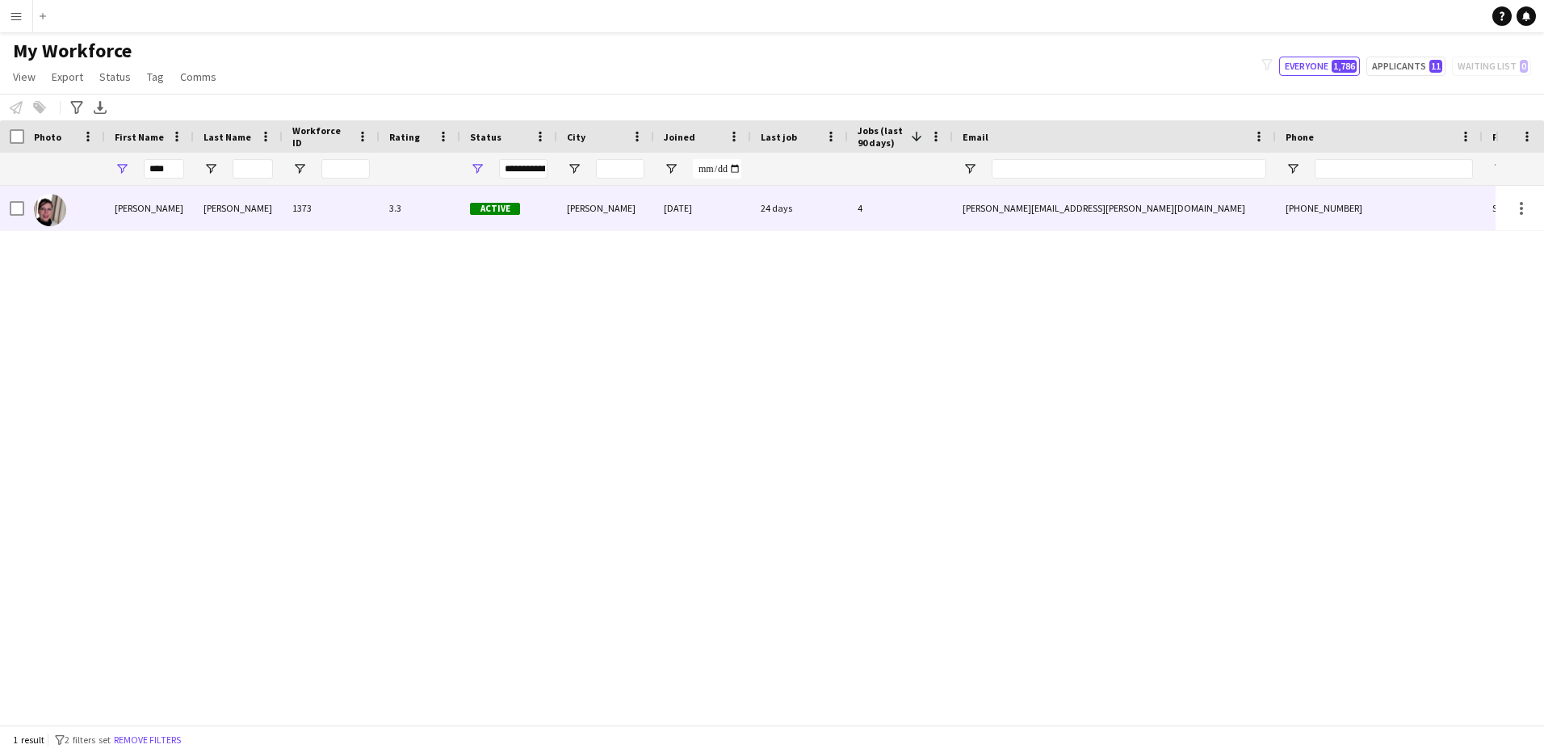
click at [1472, 209] on div "[PHONE_NUMBER]" at bounding box center [1379, 208] width 207 height 44
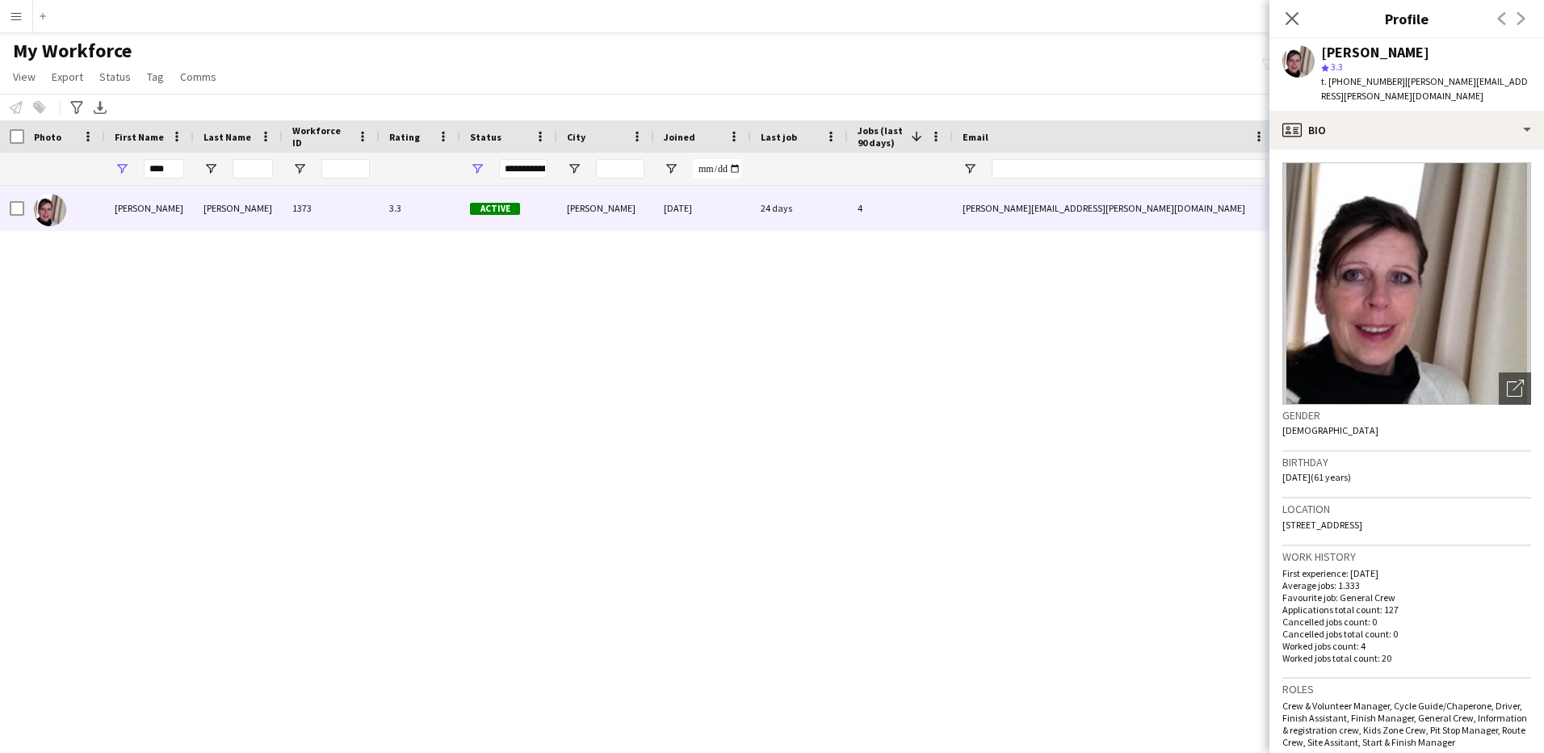
click at [948, 453] on div "[PERSON_NAME] 1373 3.3 Active [PERSON_NAME] [DATE] 24 days 4 [PERSON_NAME][EMAI…" at bounding box center [748, 449] width 1496 height 527
click at [971, 419] on div "[PERSON_NAME] 1373 3.3 Active [PERSON_NAME] [DATE] 24 days 4 [PERSON_NAME][EMAI…" at bounding box center [748, 449] width 1496 height 527
click at [1296, 23] on icon "Close pop-in" at bounding box center [1291, 18] width 15 height 15
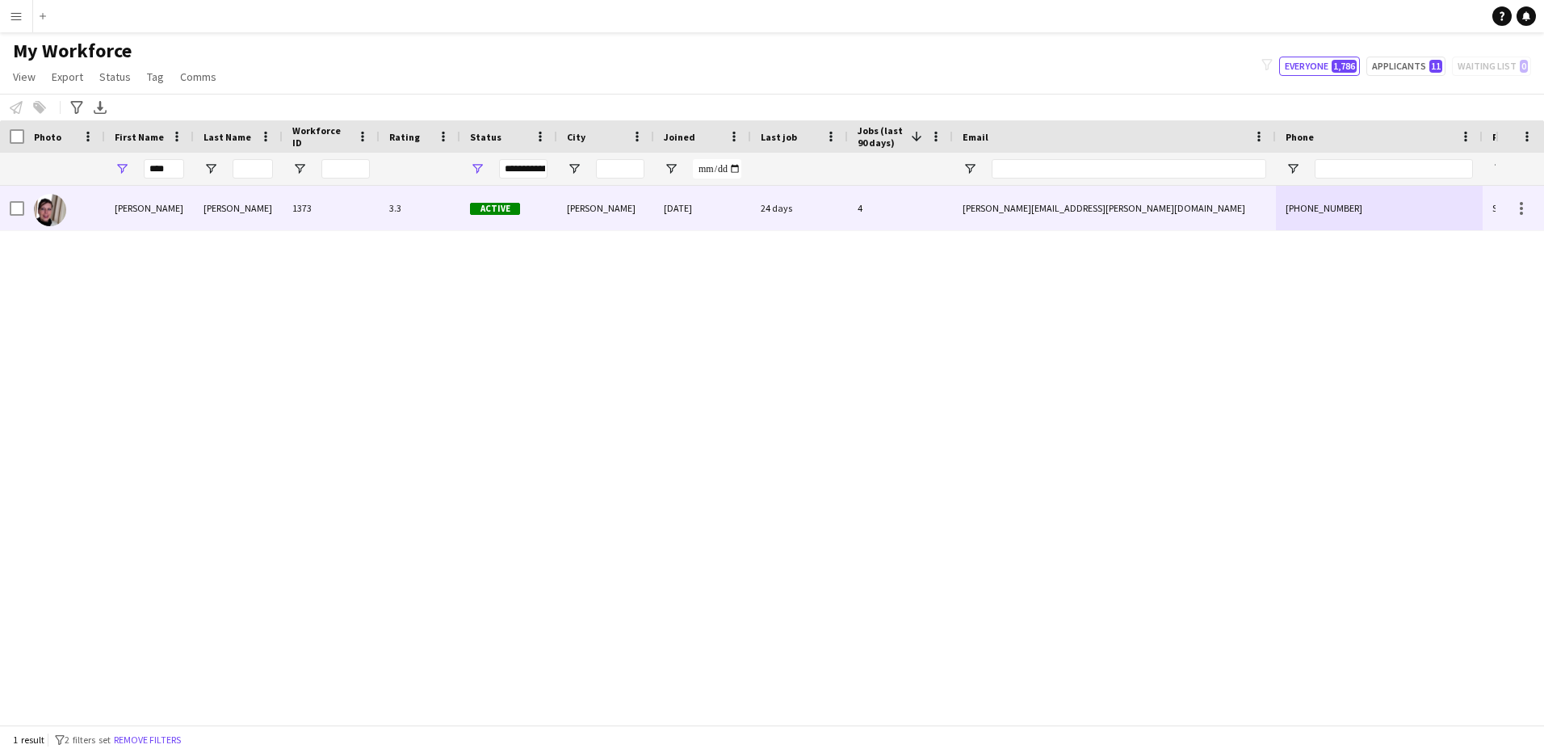
click at [7, 212] on div at bounding box center [12, 208] width 24 height 44
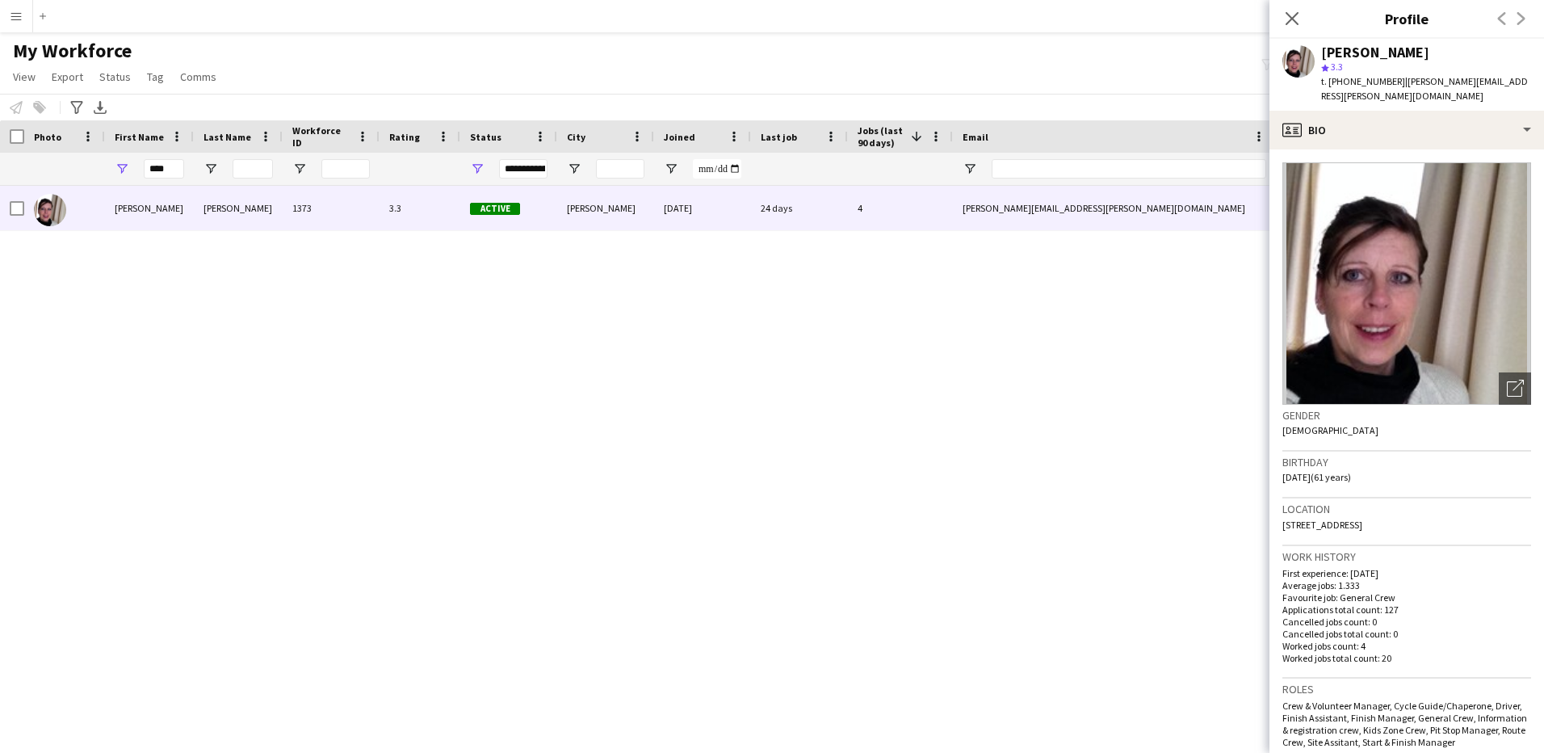
click at [206, 293] on div "[PERSON_NAME] 1373 3.3 Active [PERSON_NAME] [DATE] 24 days 4 [PERSON_NAME][EMAI…" at bounding box center [748, 449] width 1496 height 527
click at [1522, 18] on div "Previous Next" at bounding box center [1512, 18] width 65 height 37
click at [1296, 19] on icon "Close pop-in" at bounding box center [1291, 18] width 15 height 15
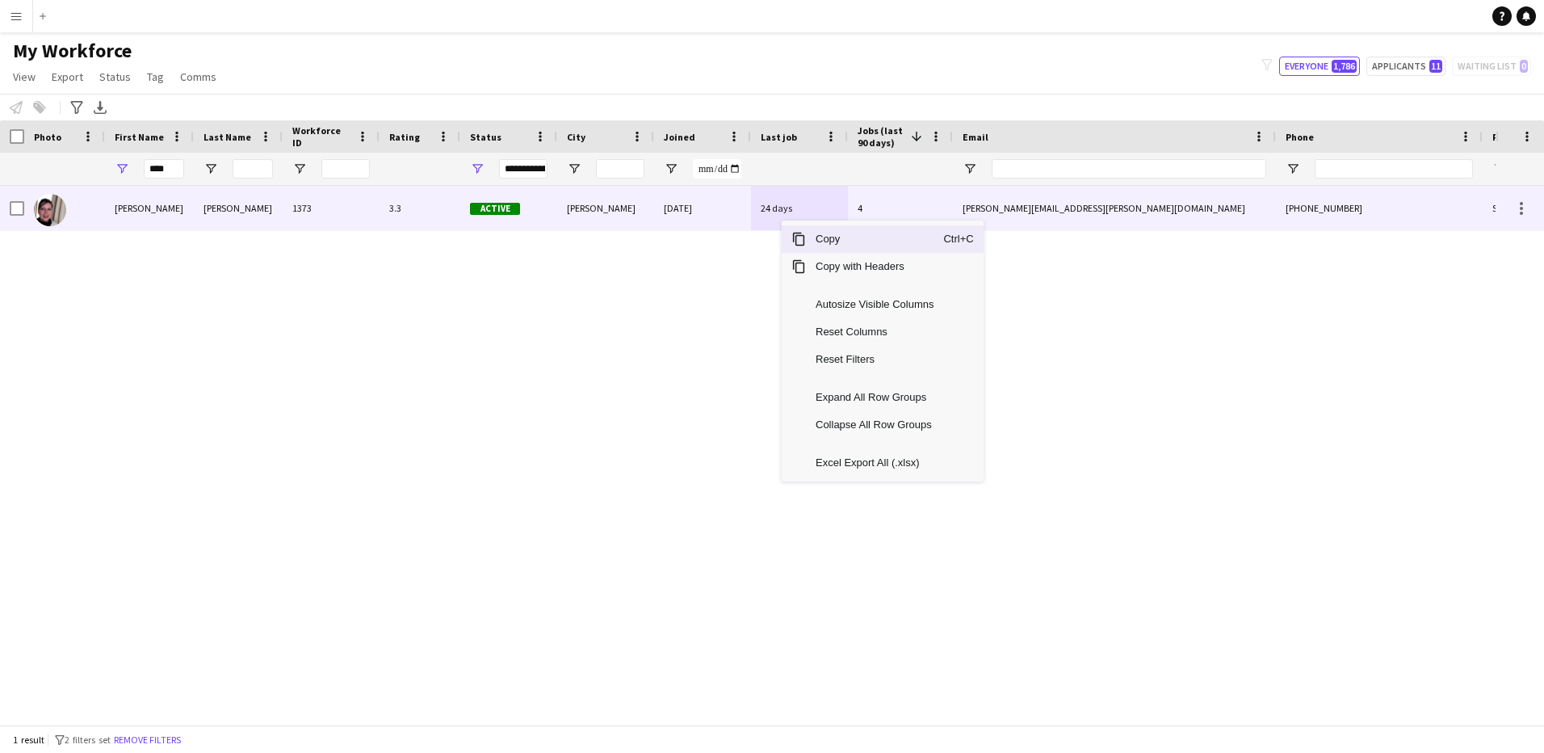
click at [877, 204] on div "4" at bounding box center [900, 208] width 105 height 44
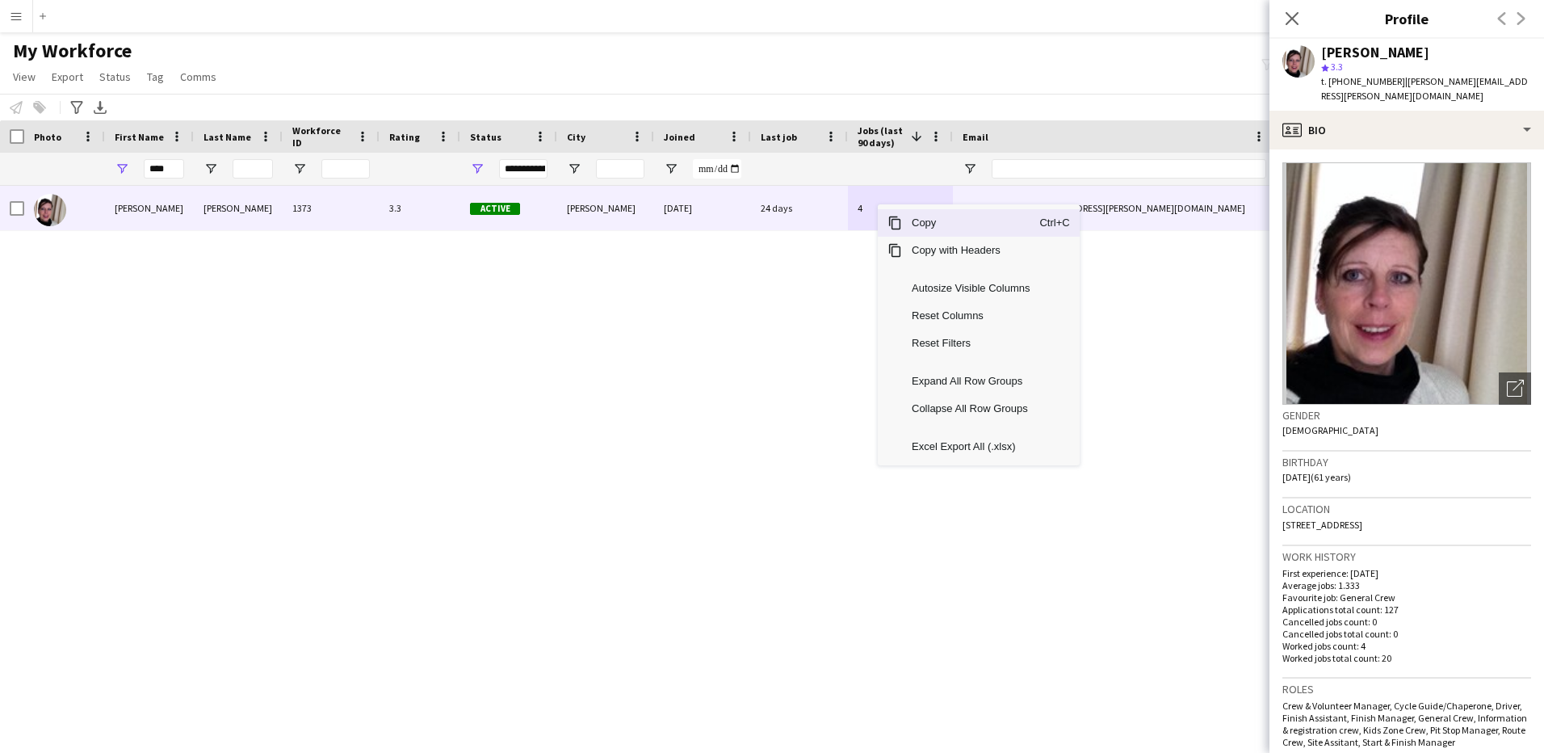
click at [812, 320] on div "[PERSON_NAME] 1373 3.3 Active [PERSON_NAME] [DATE] 24 days 4 [PERSON_NAME][EMAI…" at bounding box center [748, 449] width 1496 height 527
